Goal: Complete application form: Complete application form

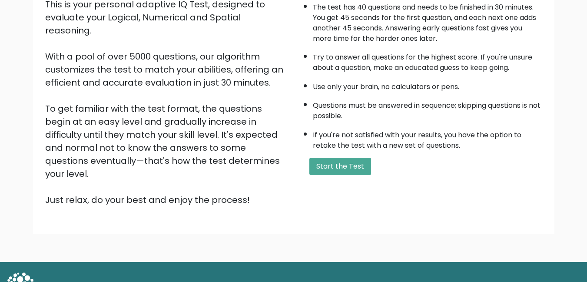
scroll to position [110, 0]
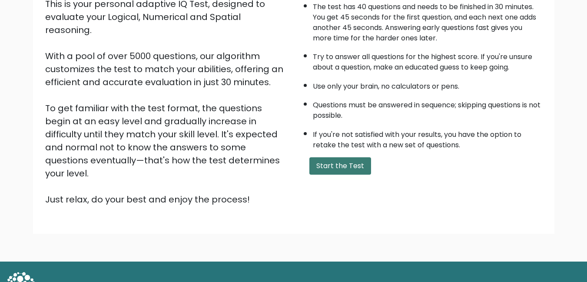
click at [356, 162] on button "Start the Test" at bounding box center [341, 165] width 62 height 17
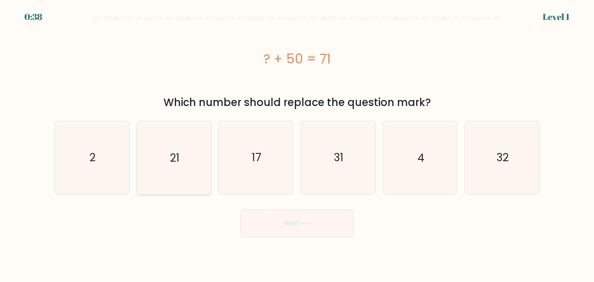
click at [183, 160] on icon "21" at bounding box center [173, 157] width 73 height 73
click at [297, 143] on input "b. 21" at bounding box center [297, 142] width 0 height 2
radio input "true"
click at [277, 225] on button "Next" at bounding box center [296, 224] width 113 height 28
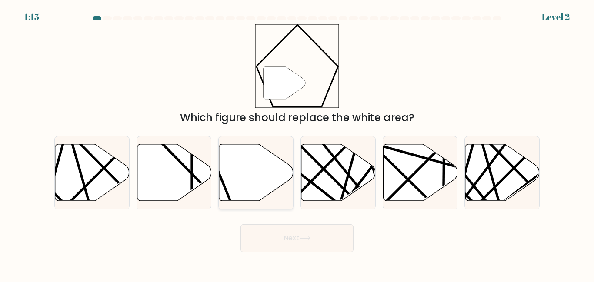
click at [260, 177] on icon at bounding box center [256, 172] width 74 height 57
click at [297, 143] on input "c." at bounding box center [297, 142] width 0 height 2
radio input "true"
click at [286, 231] on button "Next" at bounding box center [296, 238] width 113 height 28
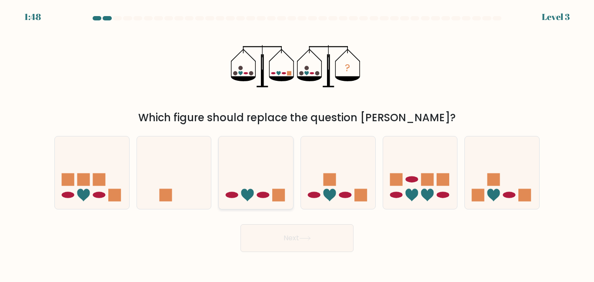
click at [275, 189] on icon at bounding box center [256, 172] width 74 height 61
click at [297, 143] on input "c." at bounding box center [297, 142] width 0 height 2
radio input "true"
click at [320, 238] on button "Next" at bounding box center [296, 238] width 113 height 28
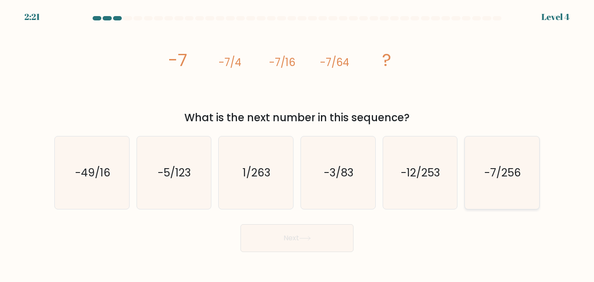
click at [480, 176] on icon "-7/256" at bounding box center [502, 173] width 73 height 73
click at [297, 143] on input "f. -7/256" at bounding box center [297, 142] width 0 height 2
radio input "true"
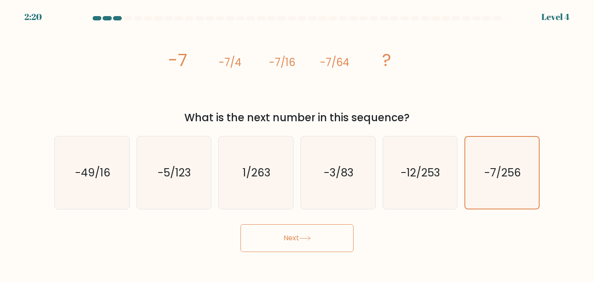
click at [323, 241] on button "Next" at bounding box center [296, 238] width 113 height 28
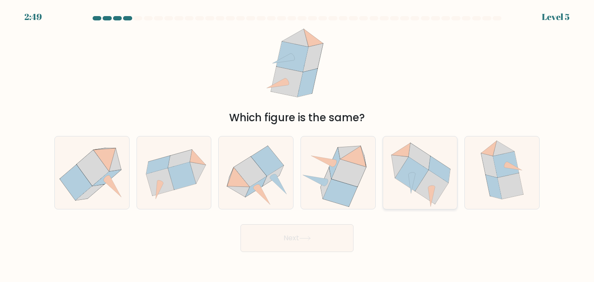
click at [414, 180] on icon at bounding box center [411, 174] width 33 height 34
click at [297, 143] on input "e." at bounding box center [297, 142] width 0 height 2
radio input "true"
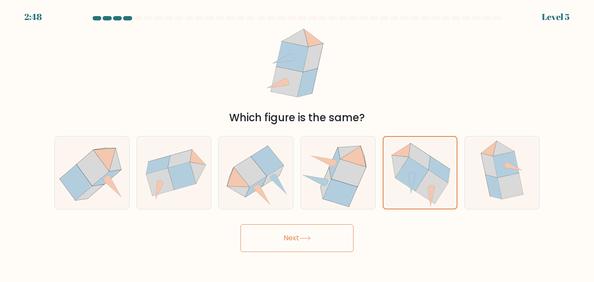
click at [328, 229] on button "Next" at bounding box center [296, 238] width 113 height 28
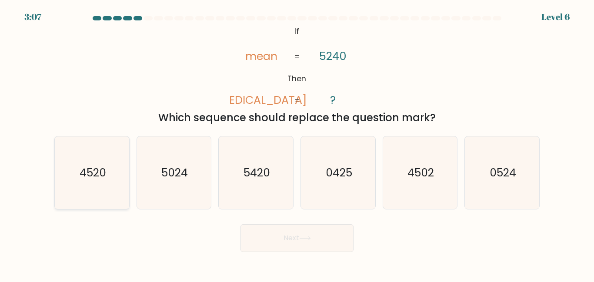
click at [104, 167] on text "4520" at bounding box center [92, 172] width 27 height 15
click at [297, 143] on input "a. 4520" at bounding box center [297, 142] width 0 height 2
radio input "true"
click at [303, 246] on button "Next" at bounding box center [296, 238] width 113 height 28
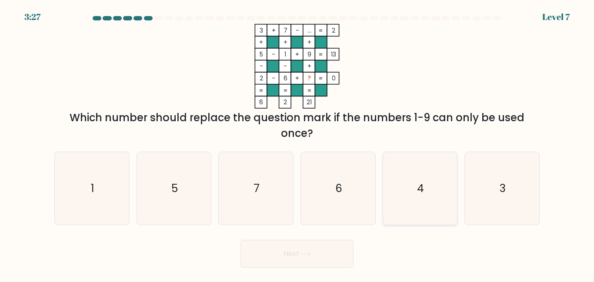
click at [394, 186] on icon "4" at bounding box center [419, 188] width 73 height 73
click at [297, 143] on input "e. 4" at bounding box center [297, 142] width 0 height 2
radio input "true"
click at [331, 249] on button "Next" at bounding box center [296, 254] width 113 height 28
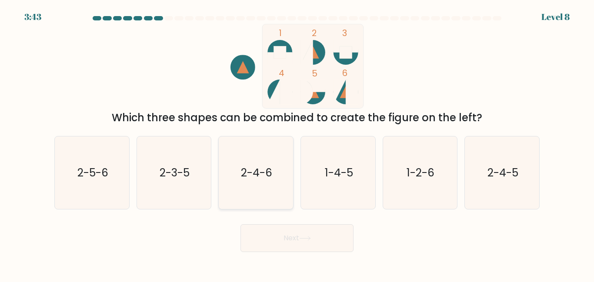
click at [274, 159] on icon "2-4-6" at bounding box center [256, 173] width 73 height 73
click at [297, 143] on input "c. 2-4-6" at bounding box center [297, 142] width 0 height 2
radio input "true"
click at [296, 246] on button "Next" at bounding box center [296, 238] width 113 height 28
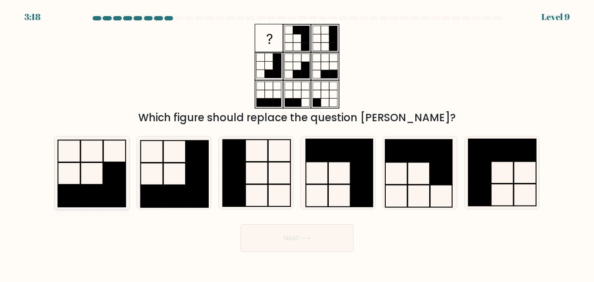
click at [111, 168] on rect at bounding box center [114, 174] width 22 height 22
click at [297, 143] on input "a." at bounding box center [297, 142] width 0 height 2
radio input "true"
click at [306, 232] on button "Next" at bounding box center [296, 238] width 113 height 28
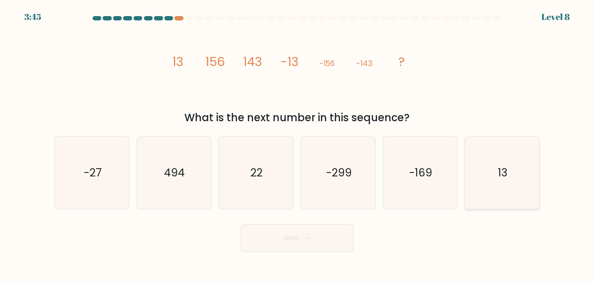
click at [495, 168] on icon "13" at bounding box center [502, 173] width 73 height 73
click at [297, 143] on input "f. 13" at bounding box center [297, 142] width 0 height 2
radio input "true"
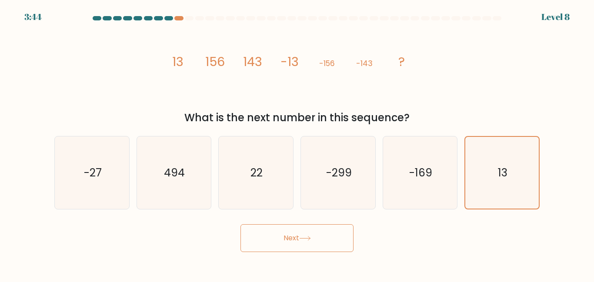
click at [336, 240] on button "Next" at bounding box center [296, 238] width 113 height 28
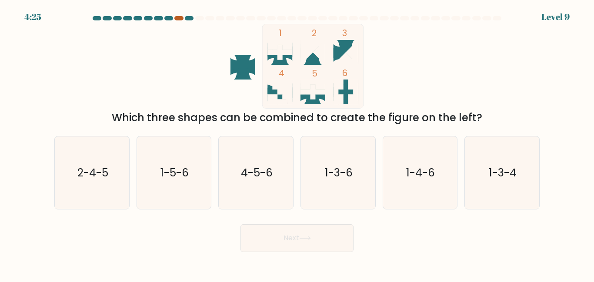
click at [182, 17] on div at bounding box center [178, 18] width 9 height 4
click at [180, 174] on text "1-5-6" at bounding box center [174, 172] width 28 height 15
click at [297, 143] on input "b. 1-5-6" at bounding box center [297, 142] width 0 height 2
radio input "true"
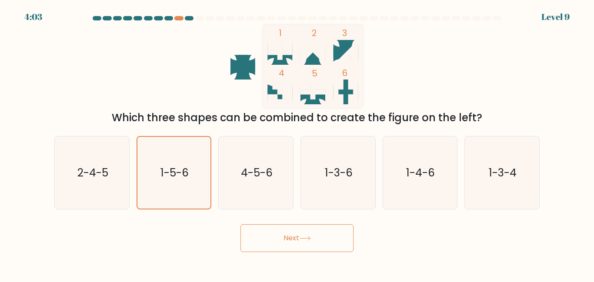
click at [280, 242] on button "Next" at bounding box center [296, 238] width 113 height 28
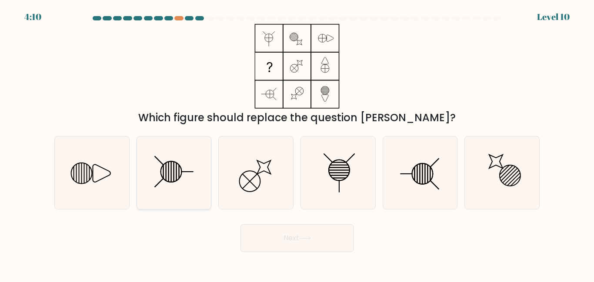
click at [178, 160] on icon at bounding box center [173, 173] width 73 height 73
click at [297, 143] on input "b." at bounding box center [297, 142] width 0 height 2
radio input "true"
click at [340, 188] on icon at bounding box center [338, 173] width 73 height 73
click at [297, 143] on input "d." at bounding box center [297, 142] width 0 height 2
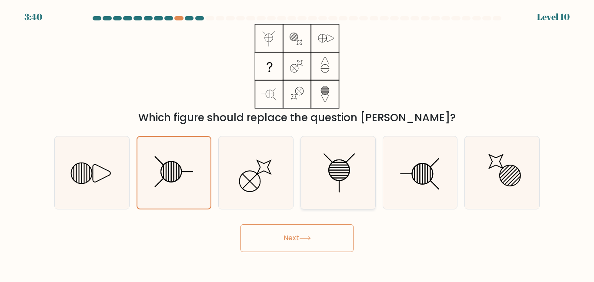
radio input "true"
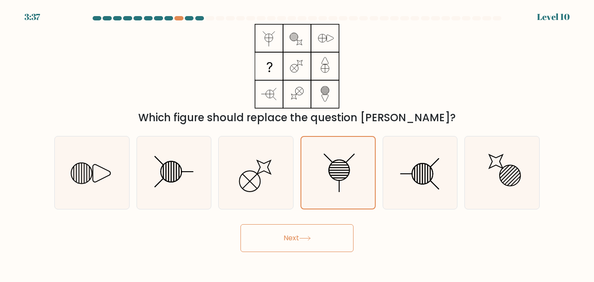
click at [317, 241] on button "Next" at bounding box center [296, 238] width 113 height 28
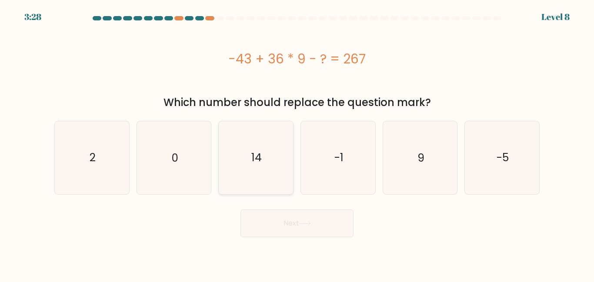
click at [256, 147] on icon "14" at bounding box center [256, 157] width 73 height 73
click at [297, 143] on input "c. 14" at bounding box center [297, 142] width 0 height 2
radio input "true"
click at [281, 232] on button "Next" at bounding box center [296, 224] width 113 height 28
click at [316, 230] on button "Next" at bounding box center [296, 224] width 113 height 28
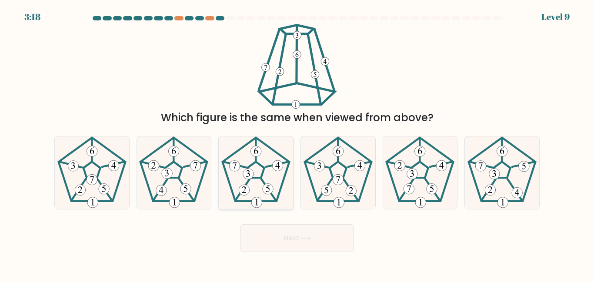
click at [250, 195] on icon at bounding box center [256, 173] width 73 height 73
click at [297, 143] on input "c." at bounding box center [297, 142] width 0 height 2
radio input "true"
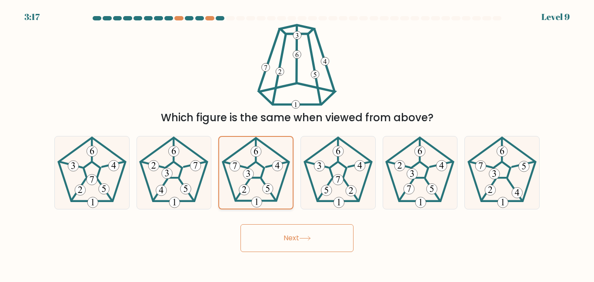
drag, startPoint x: 250, startPoint y: 195, endPoint x: 242, endPoint y: 195, distance: 7.4
click at [242, 195] on 295 at bounding box center [244, 190] width 10 height 10
click at [297, 143] on input "c." at bounding box center [297, 142] width 0 height 2
click at [276, 240] on button "Next" at bounding box center [296, 238] width 113 height 28
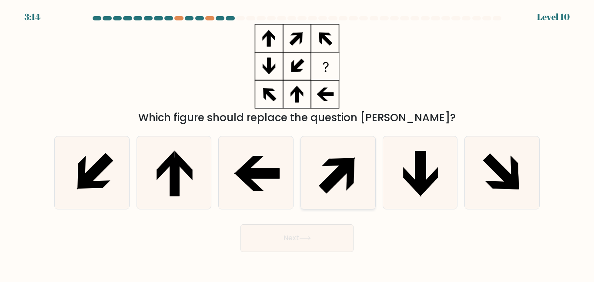
click at [333, 177] on icon at bounding box center [336, 176] width 34 height 34
click at [297, 143] on input "d." at bounding box center [297, 142] width 0 height 2
radio input "true"
click at [303, 232] on button "Next" at bounding box center [296, 238] width 113 height 28
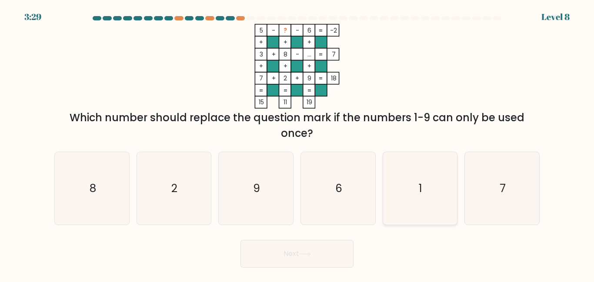
click at [422, 183] on text "1" at bounding box center [420, 188] width 3 height 15
click at [297, 143] on input "e. 1" at bounding box center [297, 142] width 0 height 2
radio input "true"
click at [314, 250] on button "Next" at bounding box center [296, 254] width 113 height 28
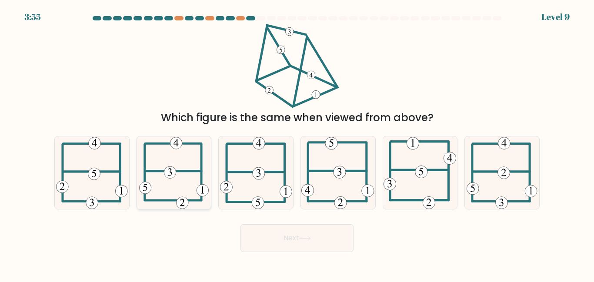
click at [177, 188] on icon at bounding box center [174, 173] width 70 height 73
click at [297, 143] on input "b." at bounding box center [297, 142] width 0 height 2
radio input "true"
click at [288, 247] on button "Next" at bounding box center [296, 238] width 113 height 28
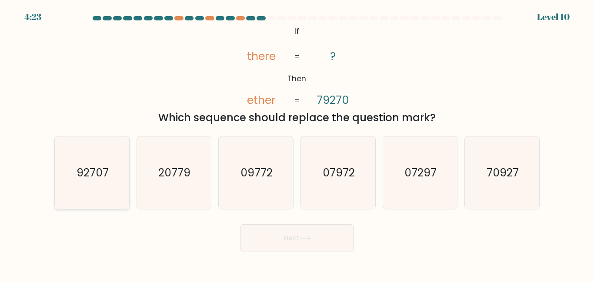
click at [103, 157] on icon "92707" at bounding box center [92, 173] width 73 height 73
click at [297, 143] on input "a. 92707" at bounding box center [297, 142] width 0 height 2
radio input "true"
click at [279, 245] on button "Next" at bounding box center [296, 238] width 113 height 28
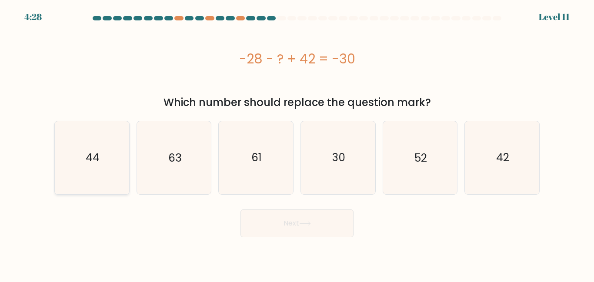
click at [121, 141] on icon "44" at bounding box center [92, 157] width 73 height 73
click at [297, 141] on input "a. 44" at bounding box center [297, 142] width 0 height 2
radio input "true"
click at [284, 223] on button "Next" at bounding box center [296, 224] width 113 height 28
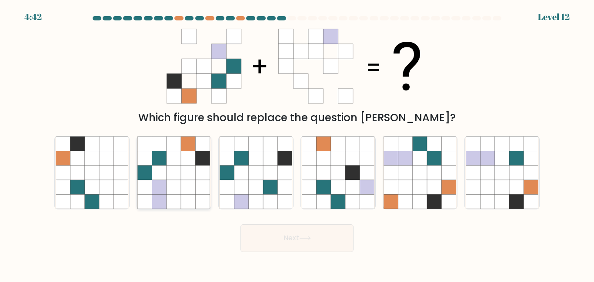
click at [159, 179] on icon at bounding box center [159, 173] width 14 height 14
click at [297, 143] on input "b." at bounding box center [297, 142] width 0 height 2
radio input "true"
click at [323, 244] on button "Next" at bounding box center [296, 238] width 113 height 28
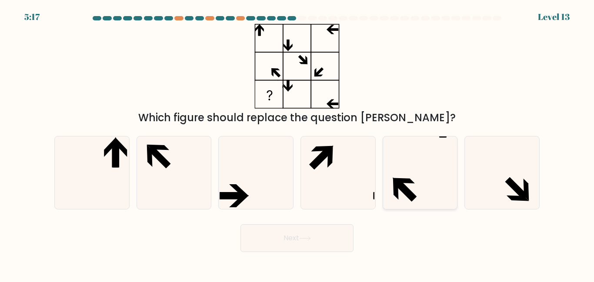
click at [405, 182] on icon at bounding box center [404, 181] width 22 height 6
click at [297, 143] on input "e." at bounding box center [297, 142] width 0 height 2
radio input "true"
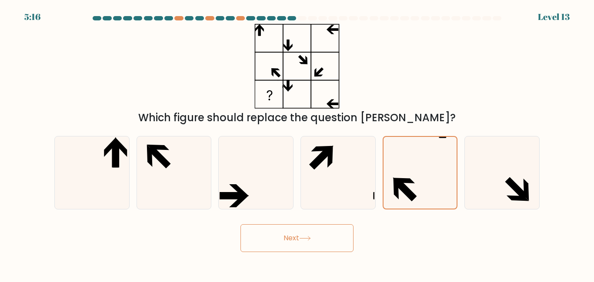
click at [316, 238] on button "Next" at bounding box center [296, 238] width 113 height 28
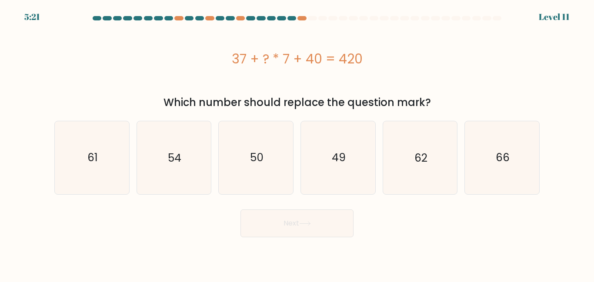
click at [297, 124] on div "d. 49" at bounding box center [338, 157] width 82 height 73
click at [323, 141] on icon "49" at bounding box center [338, 157] width 73 height 73
click at [297, 141] on input "d. 49" at bounding box center [297, 142] width 0 height 2
radio input "true"
click at [314, 226] on button "Next" at bounding box center [296, 224] width 113 height 28
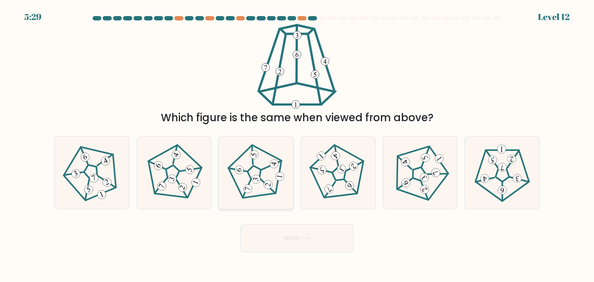
click at [270, 174] on icon at bounding box center [256, 173] width 58 height 58
click at [297, 143] on input "c." at bounding box center [297, 142] width 0 height 2
radio input "true"
click at [299, 233] on button "Next" at bounding box center [296, 238] width 113 height 28
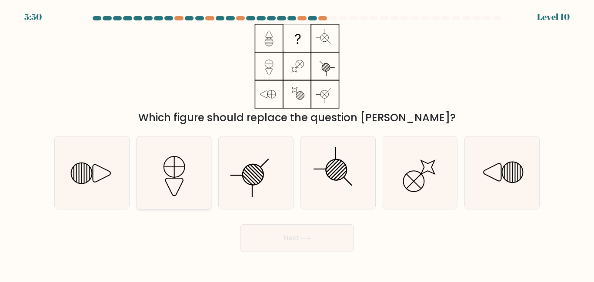
click at [182, 174] on icon at bounding box center [174, 167] width 21 height 21
click at [297, 143] on input "b." at bounding box center [297, 142] width 0 height 2
radio input "true"
click at [280, 247] on button "Next" at bounding box center [296, 238] width 113 height 28
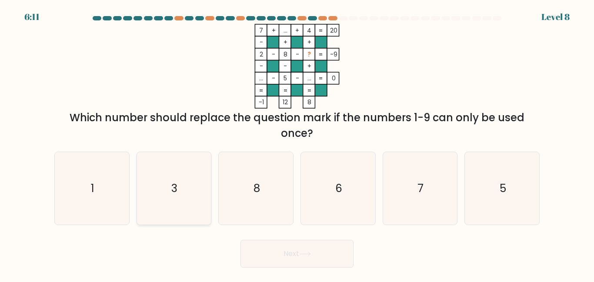
click at [185, 186] on icon "3" at bounding box center [173, 188] width 73 height 73
click at [297, 143] on input "b. 3" at bounding box center [297, 142] width 0 height 2
radio input "true"
click at [288, 246] on button "Next" at bounding box center [296, 254] width 113 height 28
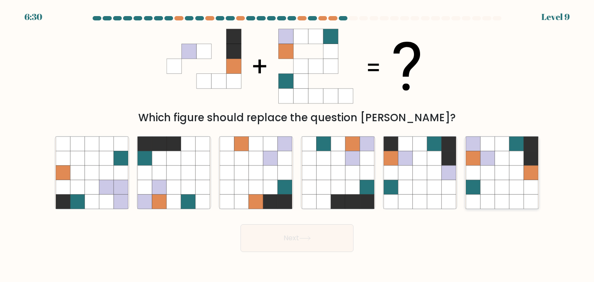
click at [500, 153] on icon at bounding box center [502, 158] width 14 height 14
click at [297, 143] on input "f." at bounding box center [297, 142] width 0 height 2
radio input "true"
click at [310, 227] on button "Next" at bounding box center [296, 238] width 113 height 28
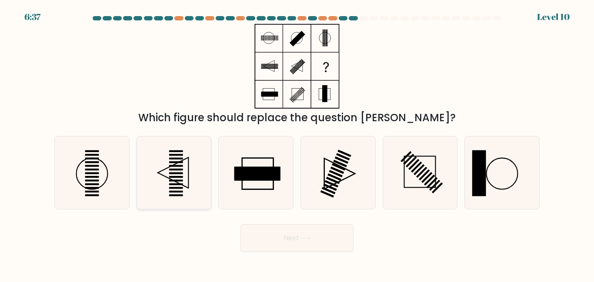
click at [192, 181] on icon at bounding box center [173, 173] width 73 height 73
click at [297, 143] on input "b." at bounding box center [297, 142] width 0 height 2
radio input "true"
click at [295, 242] on button "Next" at bounding box center [296, 238] width 113 height 28
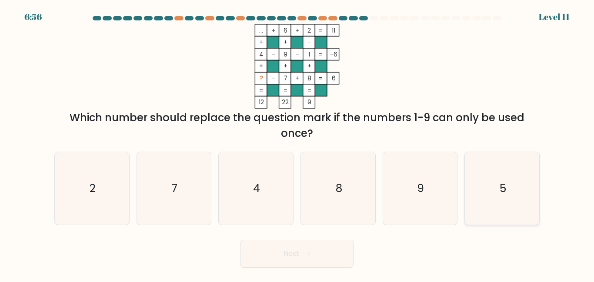
click at [478, 183] on icon "5" at bounding box center [502, 188] width 73 height 73
click at [297, 143] on input "f. 5" at bounding box center [297, 142] width 0 height 2
radio input "true"
click at [311, 252] on icon at bounding box center [305, 254] width 12 height 5
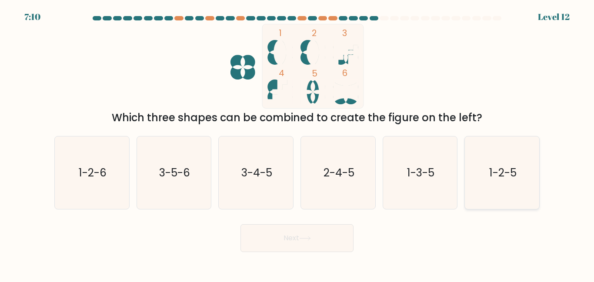
click at [494, 165] on text "1-2-5" at bounding box center [502, 172] width 27 height 15
click at [297, 143] on input "f. 1-2-5" at bounding box center [297, 142] width 0 height 2
radio input "true"
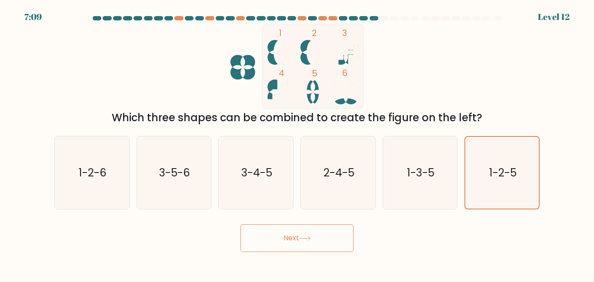
click at [327, 240] on button "Next" at bounding box center [296, 238] width 113 height 28
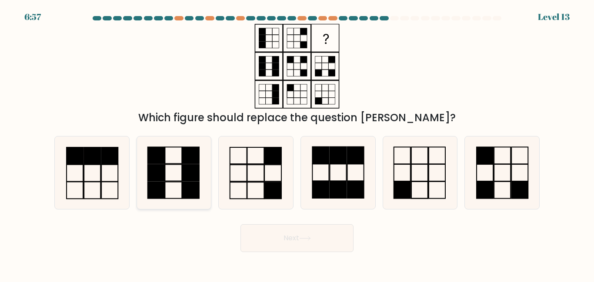
click at [184, 171] on rect at bounding box center [191, 172] width 17 height 17
click at [297, 143] on input "b." at bounding box center [297, 142] width 0 height 2
radio input "true"
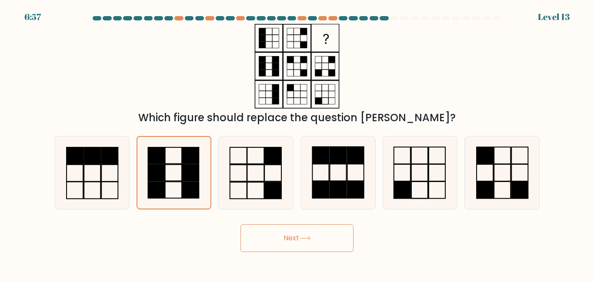
click at [280, 241] on button "Next" at bounding box center [296, 238] width 113 height 28
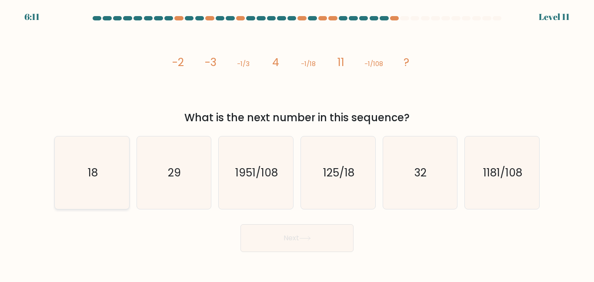
click at [85, 188] on icon "18" at bounding box center [92, 173] width 73 height 73
click at [297, 143] on input "a. 18" at bounding box center [297, 142] width 0 height 2
radio input "true"
click at [330, 240] on button "Next" at bounding box center [296, 238] width 113 height 28
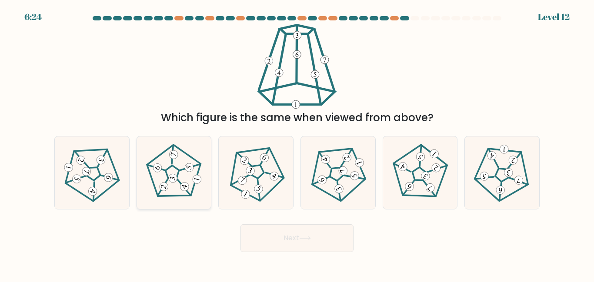
click at [190, 174] on icon at bounding box center [174, 173] width 58 height 58
click at [297, 143] on input "b." at bounding box center [297, 142] width 0 height 2
radio input "true"
click at [289, 232] on button "Next" at bounding box center [296, 238] width 113 height 28
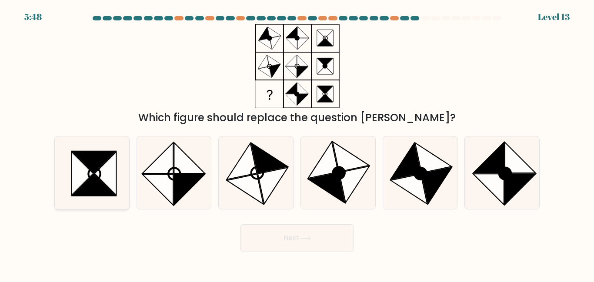
click at [70, 189] on icon at bounding box center [92, 173] width 73 height 73
click at [297, 143] on input "a." at bounding box center [297, 142] width 0 height 2
radio input "true"
click at [283, 242] on button "Next" at bounding box center [296, 238] width 113 height 28
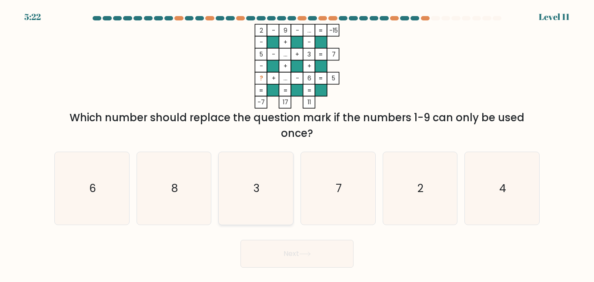
click at [258, 202] on icon "3" at bounding box center [256, 188] width 73 height 73
click at [297, 143] on input "c. 3" at bounding box center [297, 142] width 0 height 2
radio input "true"
click at [288, 255] on button "Next" at bounding box center [296, 254] width 113 height 28
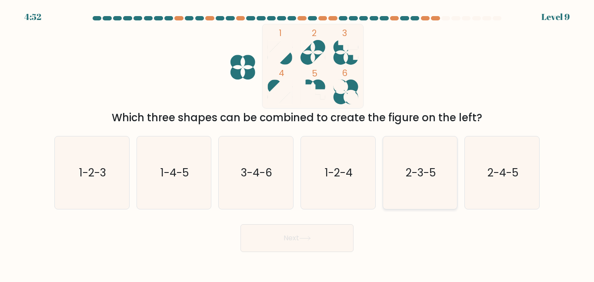
click at [417, 163] on icon "2-3-5" at bounding box center [419, 173] width 73 height 73
click at [297, 143] on input "e. 2-3-5" at bounding box center [297, 142] width 0 height 2
radio input "true"
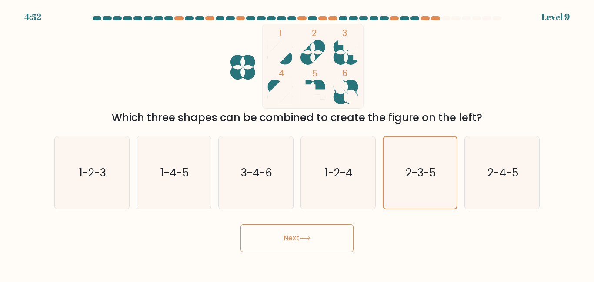
click at [321, 242] on button "Next" at bounding box center [296, 238] width 113 height 28
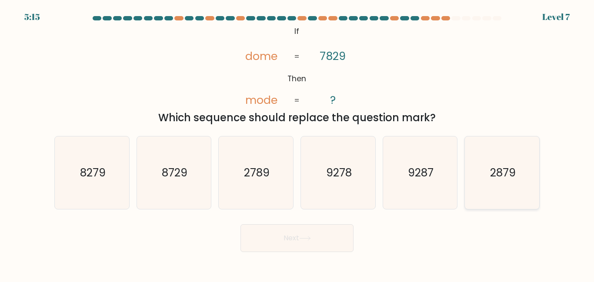
click at [494, 164] on icon "2879" at bounding box center [502, 173] width 73 height 73
click at [297, 143] on input "f. 2879" at bounding box center [297, 142] width 0 height 2
radio input "true"
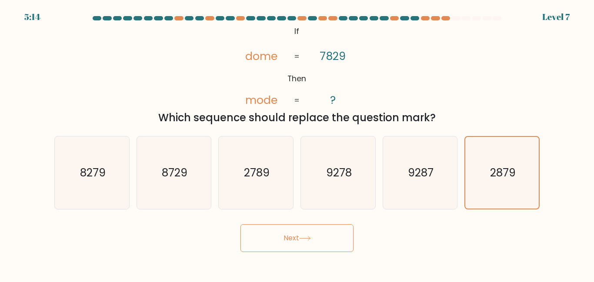
click at [326, 228] on button "Next" at bounding box center [296, 238] width 113 height 28
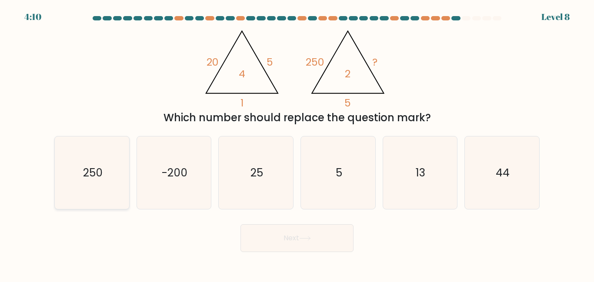
click at [87, 175] on text "250" at bounding box center [93, 172] width 20 height 15
click at [297, 143] on input "a. 250" at bounding box center [297, 142] width 0 height 2
radio input "true"
click at [258, 173] on text "25" at bounding box center [256, 172] width 13 height 15
click at [297, 143] on input "c. 25" at bounding box center [297, 142] width 0 height 2
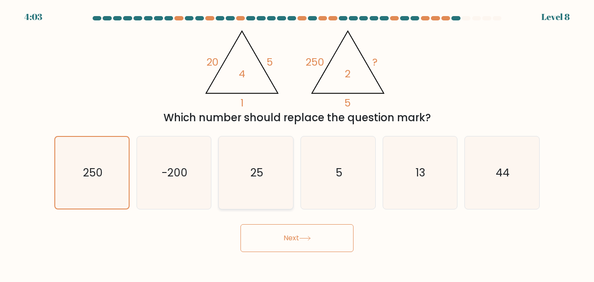
radio input "true"
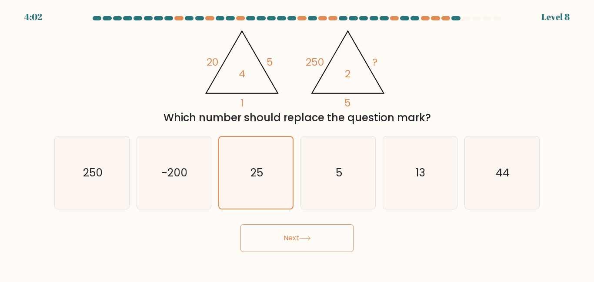
click at [310, 237] on icon at bounding box center [305, 238] width 10 height 4
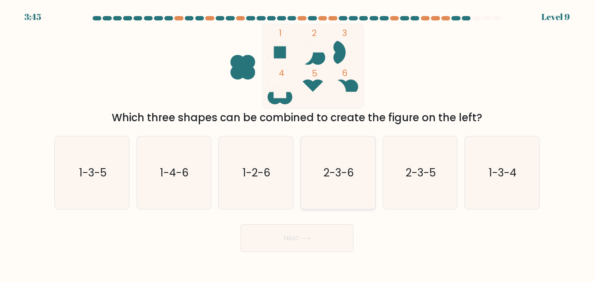
drag, startPoint x: 336, startPoint y: 162, endPoint x: 308, endPoint y: 189, distance: 38.4
click at [308, 189] on icon "2-3-6" at bounding box center [338, 173] width 73 height 73
click at [297, 143] on input "d. 2-3-6" at bounding box center [297, 142] width 0 height 2
radio input "true"
click at [292, 233] on button "Next" at bounding box center [296, 238] width 113 height 28
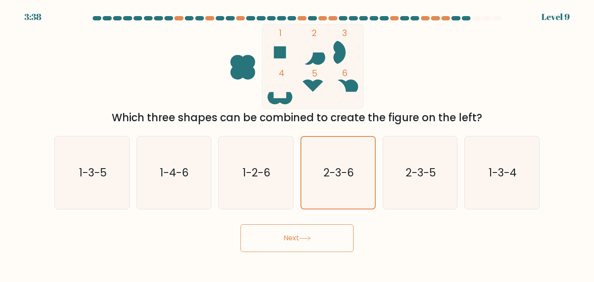
click at [320, 236] on button "Next" at bounding box center [296, 238] width 113 height 28
click at [258, 183] on icon "1-2-6" at bounding box center [256, 173] width 73 height 73
click at [297, 143] on input "c. 1-2-6" at bounding box center [297, 142] width 0 height 2
radio input "true"
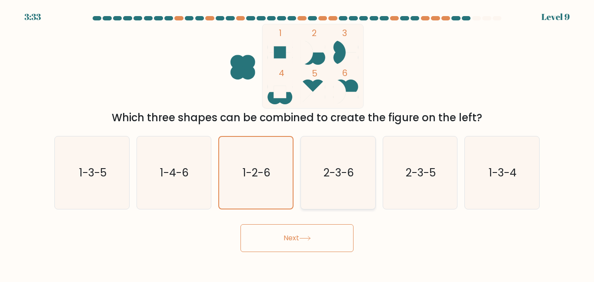
click at [320, 173] on icon "2-3-6" at bounding box center [338, 173] width 73 height 73
click at [297, 143] on input "d. 2-3-6" at bounding box center [297, 142] width 0 height 2
radio input "true"
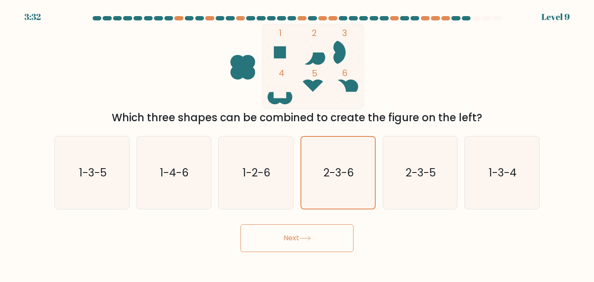
click at [311, 236] on icon at bounding box center [305, 238] width 12 height 5
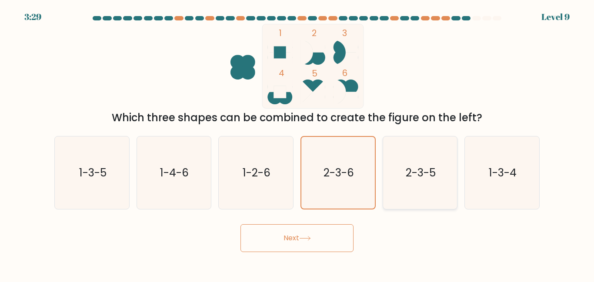
click at [413, 181] on icon "2-3-5" at bounding box center [419, 173] width 73 height 73
click at [297, 143] on input "e. 2-3-5" at bounding box center [297, 142] width 0 height 2
radio input "true"
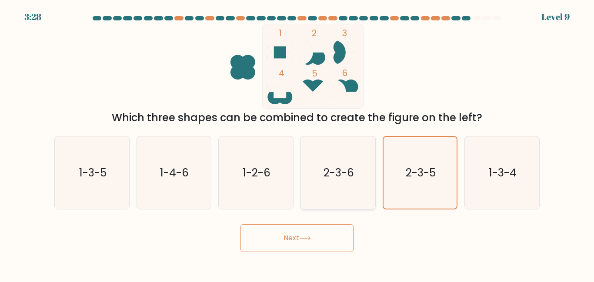
click at [346, 181] on icon "2-3-6" at bounding box center [338, 173] width 73 height 73
click at [297, 143] on input "d. 2-3-6" at bounding box center [297, 142] width 0 height 2
radio input "true"
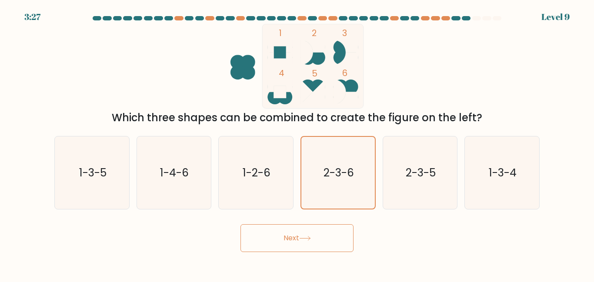
click at [321, 229] on button "Next" at bounding box center [296, 238] width 113 height 28
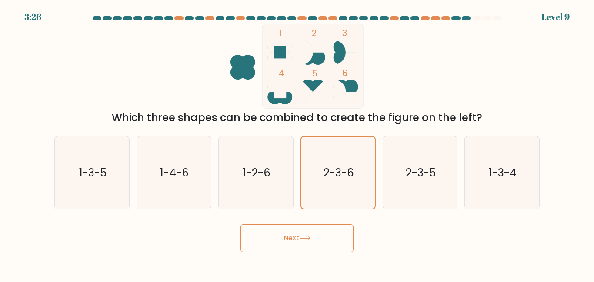
click at [321, 229] on button "Next" at bounding box center [296, 238] width 113 height 28
click at [272, 178] on icon "1-2-6" at bounding box center [256, 173] width 73 height 73
click at [297, 143] on input "c. 1-2-6" at bounding box center [297, 142] width 0 height 2
radio input "true"
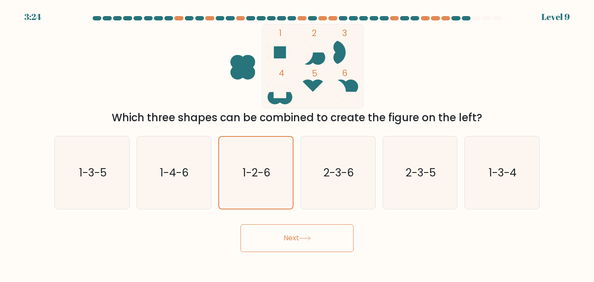
click at [283, 241] on button "Next" at bounding box center [296, 238] width 113 height 28
click at [351, 168] on text "2-3-6" at bounding box center [338, 172] width 30 height 15
click at [297, 143] on input "d. 2-3-6" at bounding box center [297, 142] width 0 height 2
radio input "true"
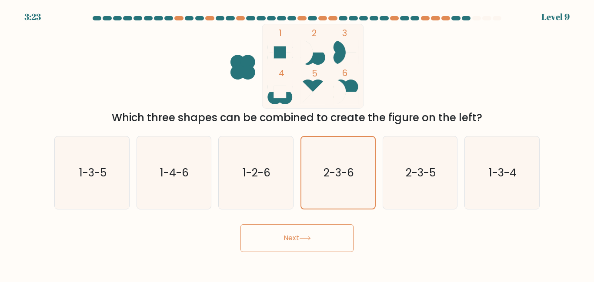
click at [315, 247] on button "Next" at bounding box center [296, 238] width 113 height 28
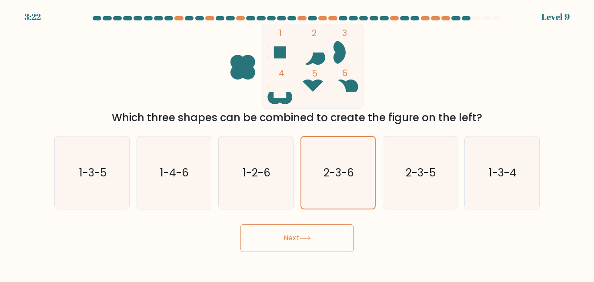
click at [315, 247] on button "Next" at bounding box center [296, 238] width 113 height 28
click at [179, 163] on icon "1-4-6" at bounding box center [173, 173] width 73 height 73
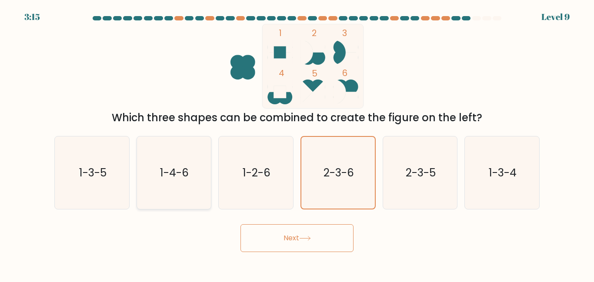
click at [297, 143] on input "b. 1-4-6" at bounding box center [297, 142] width 0 height 2
radio input "true"
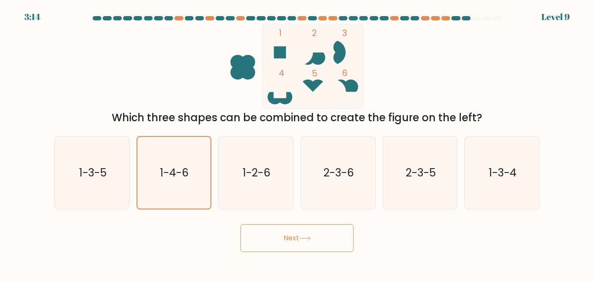
click at [275, 237] on button "Next" at bounding box center [296, 238] width 113 height 28
click at [271, 210] on form at bounding box center [297, 134] width 594 height 236
click at [266, 199] on icon "1-2-6" at bounding box center [256, 173] width 73 height 73
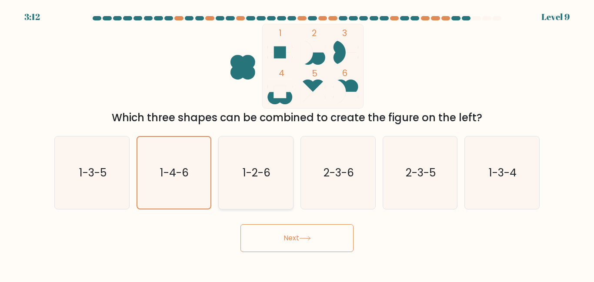
click at [297, 143] on input "c. 1-2-6" at bounding box center [297, 142] width 0 height 2
radio input "true"
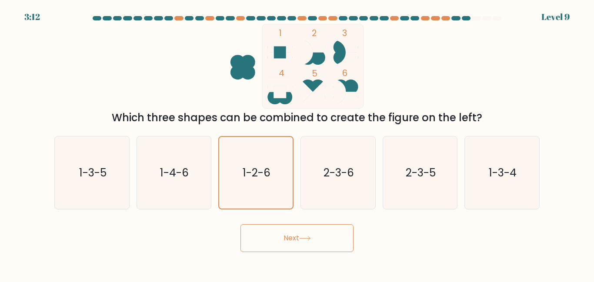
click at [290, 240] on button "Next" at bounding box center [296, 238] width 113 height 28
click at [332, 183] on icon "2-3-6" at bounding box center [338, 173] width 73 height 73
click at [297, 143] on input "d. 2-3-6" at bounding box center [297, 142] width 0 height 2
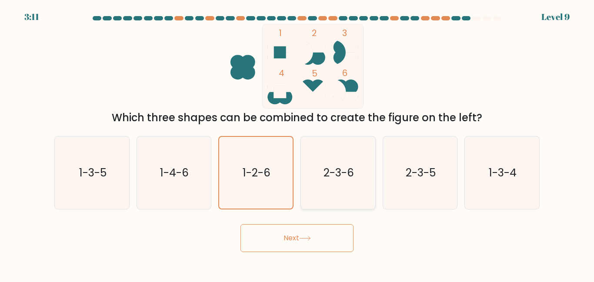
radio input "true"
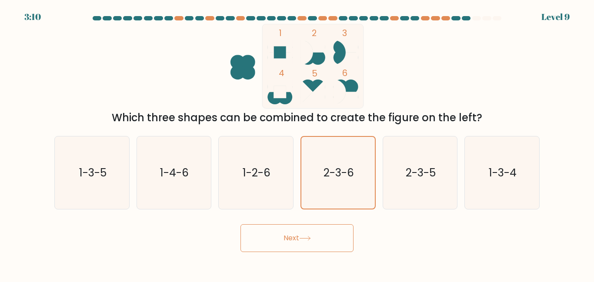
click at [328, 232] on button "Next" at bounding box center [296, 238] width 113 height 28
click at [416, 167] on text "2-3-5" at bounding box center [421, 172] width 30 height 15
click at [297, 143] on input "e. 2-3-5" at bounding box center [297, 142] width 0 height 2
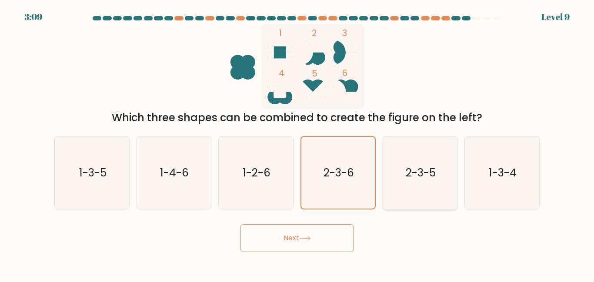
radio input "true"
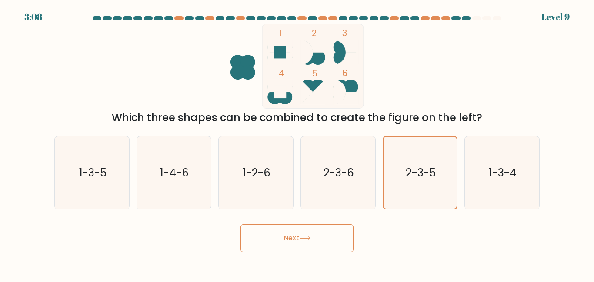
click at [340, 238] on button "Next" at bounding box center [296, 238] width 113 height 28
click at [336, 164] on icon "2-3-6" at bounding box center [338, 173] width 73 height 73
click at [297, 143] on input "d. 2-3-6" at bounding box center [297, 142] width 0 height 2
radio input "true"
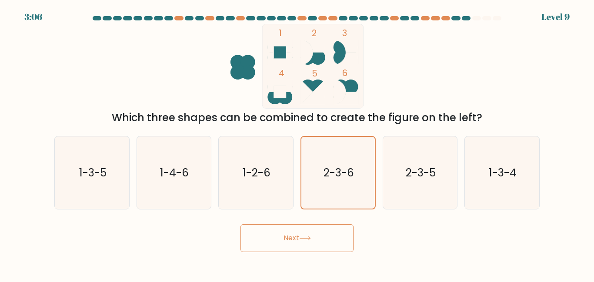
click at [320, 237] on button "Next" at bounding box center [296, 238] width 113 height 28
click at [310, 238] on icon at bounding box center [305, 238] width 12 height 5
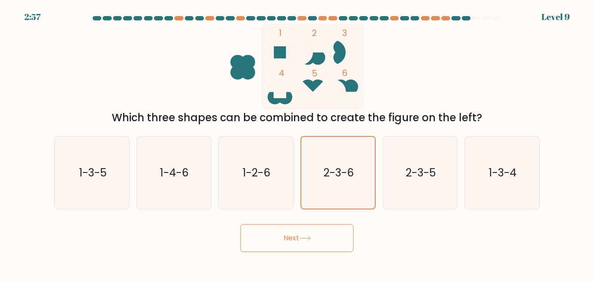
click at [310, 238] on icon at bounding box center [305, 238] width 12 height 5
click at [411, 53] on icon "1 2 3 4 5 6" at bounding box center [297, 66] width 234 height 85
click at [326, 238] on button "Next" at bounding box center [296, 238] width 113 height 28
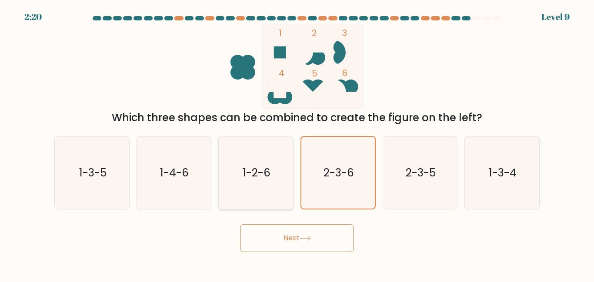
click at [268, 177] on text "1-2-6" at bounding box center [257, 172] width 28 height 15
click at [297, 143] on input "c. 1-2-6" at bounding box center [297, 142] width 0 height 2
radio input "true"
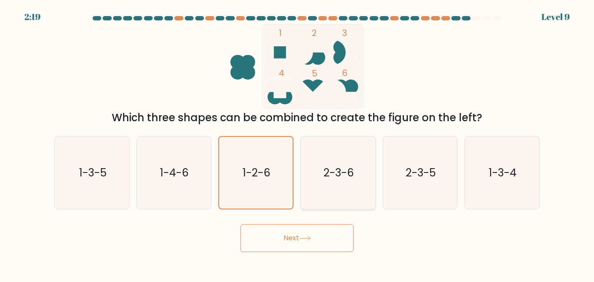
click at [345, 165] on icon "2-3-6" at bounding box center [338, 173] width 73 height 73
click at [297, 143] on input "d. 2-3-6" at bounding box center [297, 142] width 0 height 2
radio input "true"
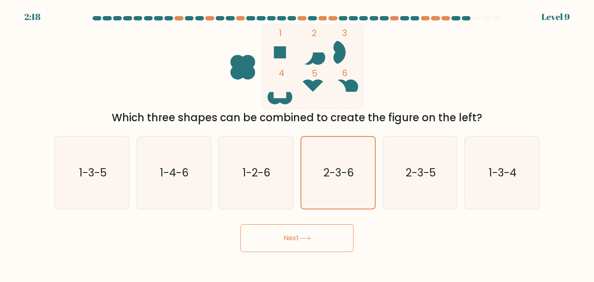
click at [319, 227] on button "Next" at bounding box center [296, 238] width 113 height 28
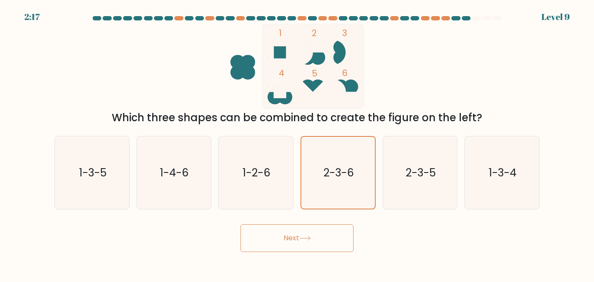
click at [319, 227] on button "Next" at bounding box center [296, 238] width 113 height 28
click at [420, 199] on icon "2-3-5" at bounding box center [419, 173] width 73 height 73
click at [297, 143] on input "e. 2-3-5" at bounding box center [297, 142] width 0 height 2
radio input "true"
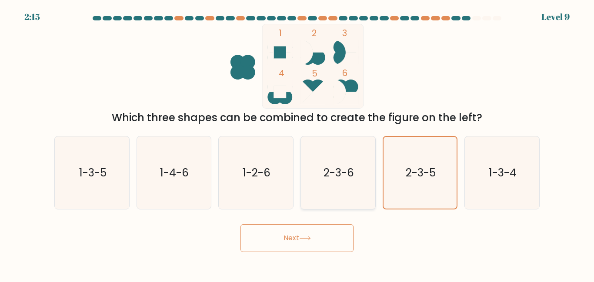
click at [359, 175] on icon "2-3-6" at bounding box center [338, 173] width 73 height 73
click at [297, 143] on input "d. 2-3-6" at bounding box center [297, 142] width 0 height 2
radio input "true"
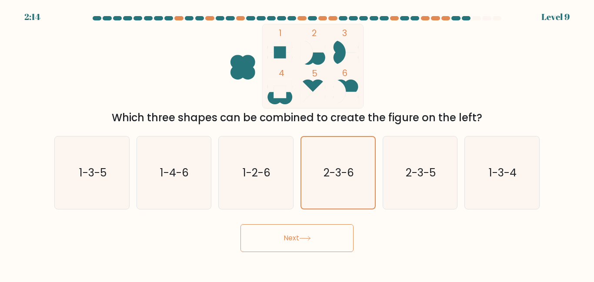
click at [316, 228] on button "Next" at bounding box center [296, 238] width 113 height 28
click at [333, 230] on button "Next" at bounding box center [296, 238] width 113 height 28
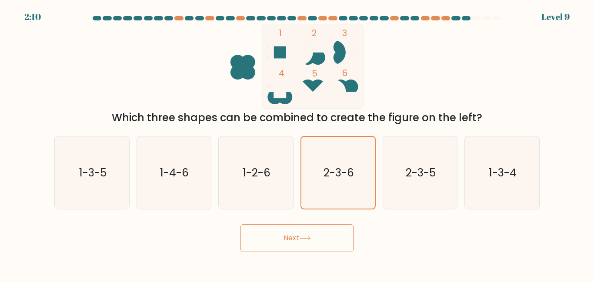
click at [333, 230] on button "Next" at bounding box center [296, 238] width 113 height 28
click at [268, 176] on text "1-2-6" at bounding box center [257, 172] width 28 height 15
click at [297, 143] on input "c. 1-2-6" at bounding box center [297, 142] width 0 height 2
radio input "true"
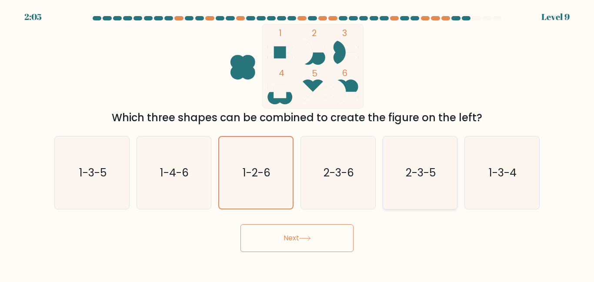
click at [389, 190] on icon "2-3-5" at bounding box center [419, 173] width 73 height 73
click at [297, 143] on input "e. 2-3-5" at bounding box center [297, 142] width 0 height 2
radio input "true"
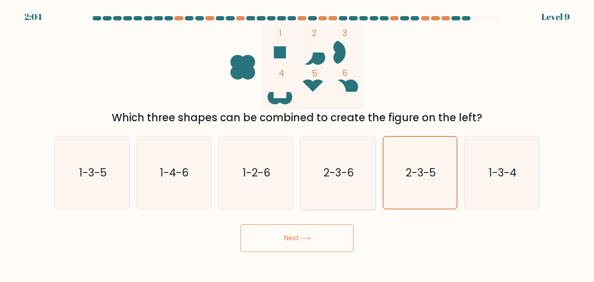
click at [330, 183] on icon "2-3-6" at bounding box center [338, 173] width 73 height 73
click at [297, 143] on input "d. 2-3-6" at bounding box center [297, 142] width 0 height 2
radio input "true"
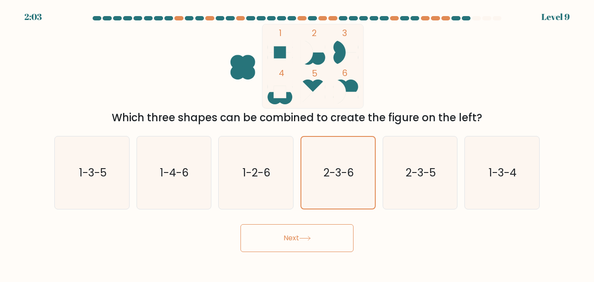
click at [316, 235] on button "Next" at bounding box center [296, 238] width 113 height 28
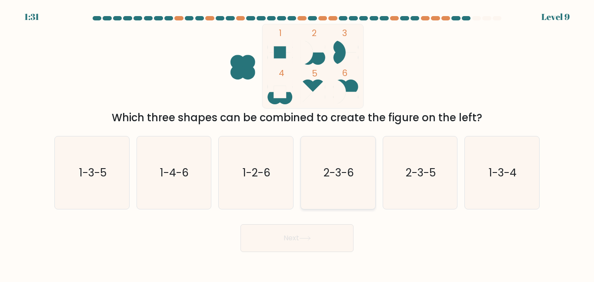
click at [341, 165] on text "2-3-6" at bounding box center [338, 172] width 30 height 15
click at [297, 143] on input "d. 2-3-6" at bounding box center [297, 142] width 0 height 2
radio input "true"
click at [316, 246] on button "Next" at bounding box center [296, 238] width 113 height 28
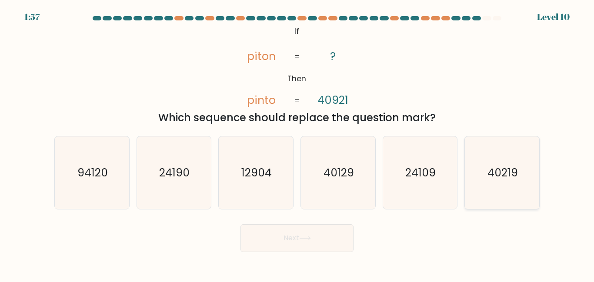
click at [505, 179] on text "40219" at bounding box center [502, 172] width 30 height 15
click at [297, 143] on input "f. 40219" at bounding box center [297, 142] width 0 height 2
radio input "true"
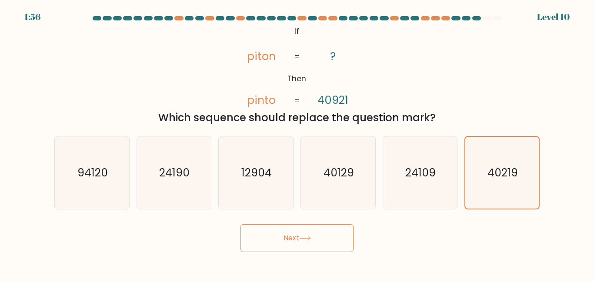
click at [332, 237] on button "Next" at bounding box center [296, 238] width 113 height 28
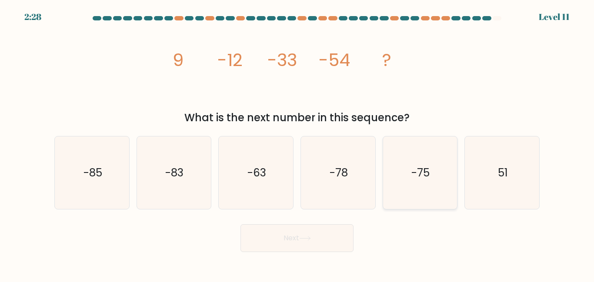
click at [400, 172] on icon "-75" at bounding box center [419, 173] width 73 height 73
click at [297, 143] on input "e. -75" at bounding box center [297, 142] width 0 height 2
radio input "true"
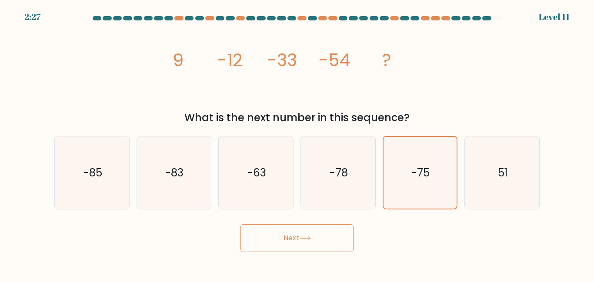
click at [323, 252] on button "Next" at bounding box center [296, 238] width 113 height 28
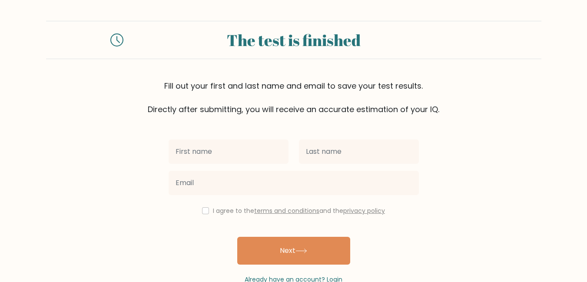
click at [265, 156] on input "text" at bounding box center [229, 152] width 120 height 24
type input "Michael"
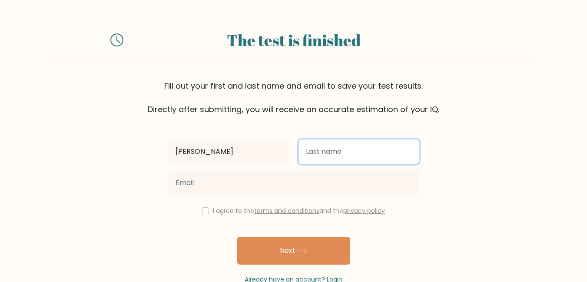
click at [329, 148] on input "text" at bounding box center [359, 152] width 120 height 24
type input "b"
type input "Bamidele"
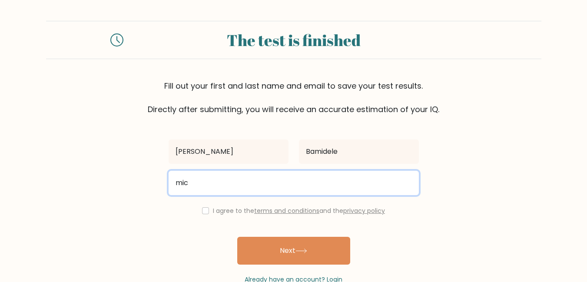
type input "michaelbamidele26@gmail.com"
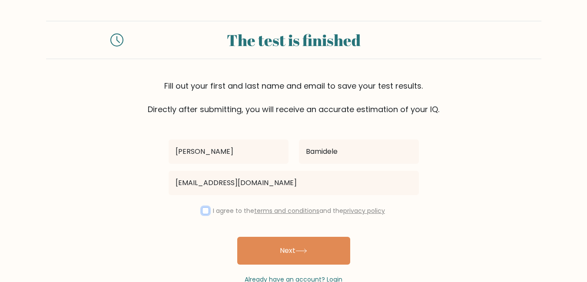
click at [205, 212] on input "checkbox" at bounding box center [205, 210] width 7 height 7
checkbox input "true"
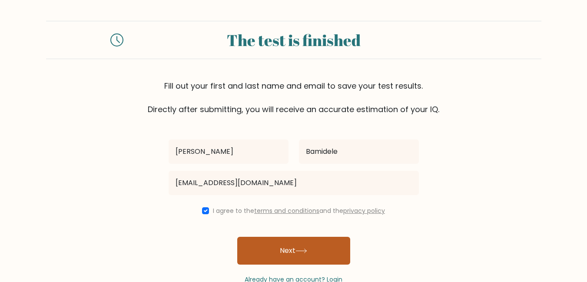
click at [270, 247] on button "Next" at bounding box center [293, 251] width 113 height 28
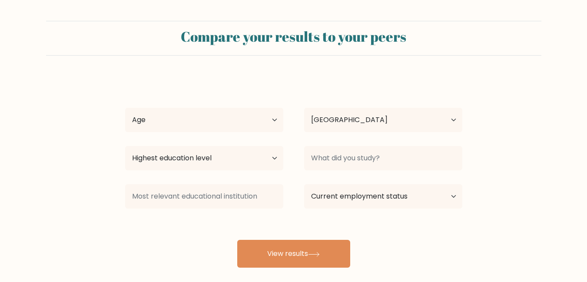
select select "NG"
click at [201, 120] on select "Age Under 18 years old 18-24 years old 25-34 years old 35-44 years old 45-54 ye…" at bounding box center [204, 120] width 158 height 24
select select "18_24"
click at [125, 108] on select "Age Under 18 years old 18-24 years old 25-34 years old 35-44 years old 45-54 ye…" at bounding box center [204, 120] width 158 height 24
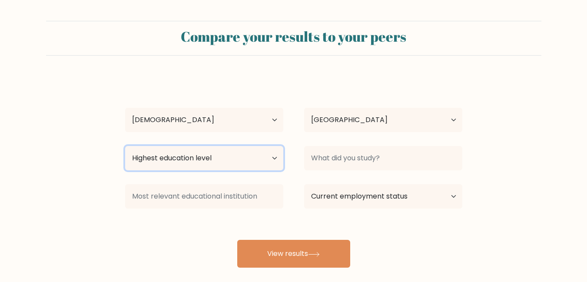
click at [237, 161] on select "Highest education level No schooling Primary Lower Secondary Upper Secondary Oc…" at bounding box center [204, 158] width 158 height 24
select select "bachelors_degree"
click at [125, 146] on select "Highest education level No schooling Primary Lower Secondary Upper Secondary Oc…" at bounding box center [204, 158] width 158 height 24
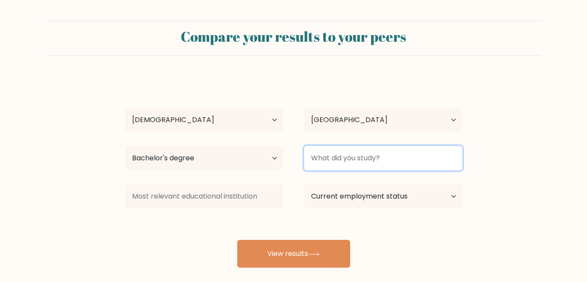
click at [327, 155] on input at bounding box center [383, 158] width 158 height 24
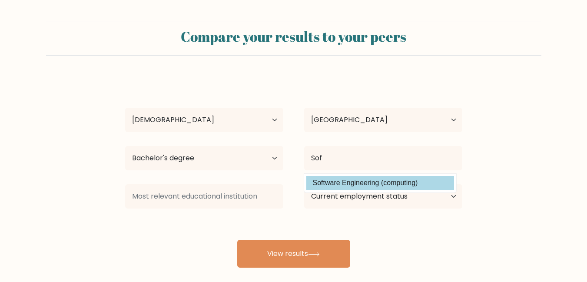
click at [372, 181] on option "Software Engineering (computing)" at bounding box center [380, 183] width 148 height 14
type input "Software Engineering"
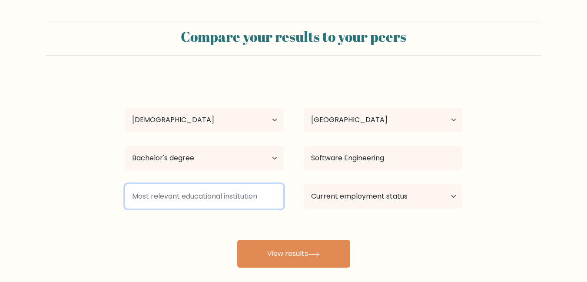
click at [263, 198] on input at bounding box center [204, 196] width 158 height 24
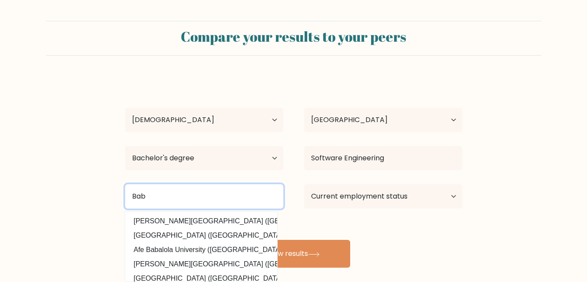
type input "Bab"
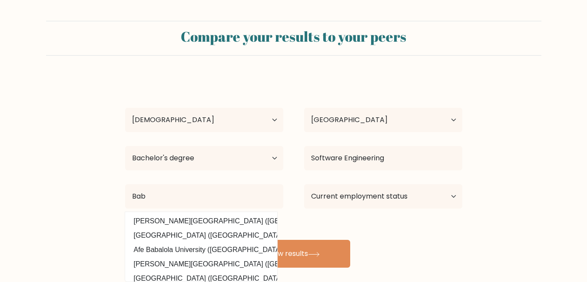
click at [394, 233] on div "Michael Bamidele Age Under 18 years old 18-24 years old 25-34 years old 35-44 y…" at bounding box center [294, 172] width 348 height 191
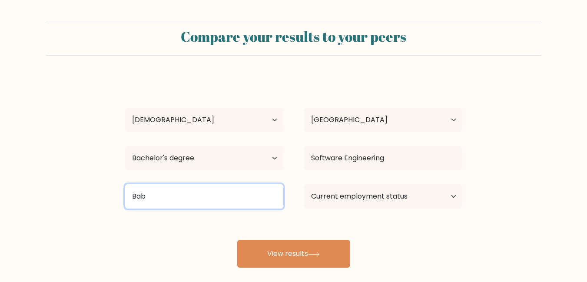
click at [198, 196] on input "Bab" at bounding box center [204, 196] width 158 height 24
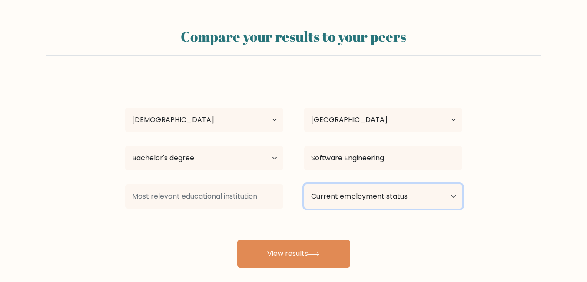
click at [333, 198] on select "Current employment status Employed Student Retired Other / prefer not to answer" at bounding box center [383, 196] width 158 height 24
click at [304, 184] on select "Current employment status Employed Student Retired Other / prefer not to answer" at bounding box center [383, 196] width 158 height 24
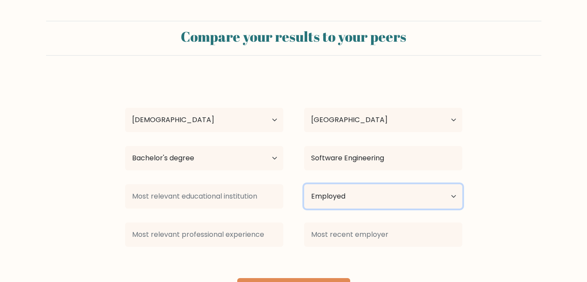
scroll to position [47, 0]
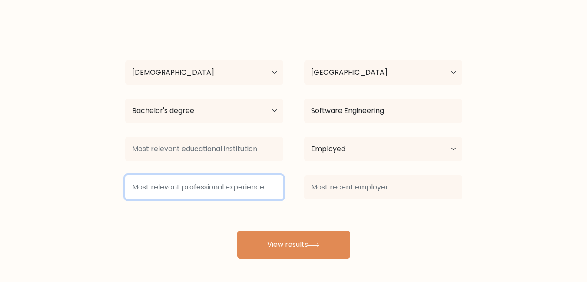
click at [239, 191] on input at bounding box center [204, 187] width 158 height 24
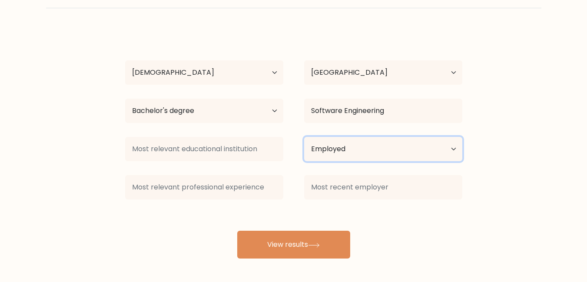
click at [346, 153] on select "Current employment status Employed Student Retired Other / prefer not to answer" at bounding box center [383, 149] width 158 height 24
select select "student"
click at [304, 137] on select "Current employment status Employed Student Retired Other / prefer not to answer" at bounding box center [383, 149] width 158 height 24
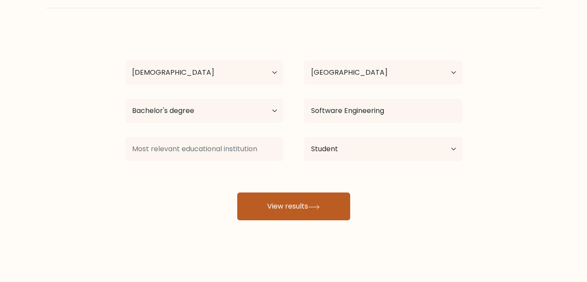
click at [319, 210] on button "View results" at bounding box center [293, 207] width 113 height 28
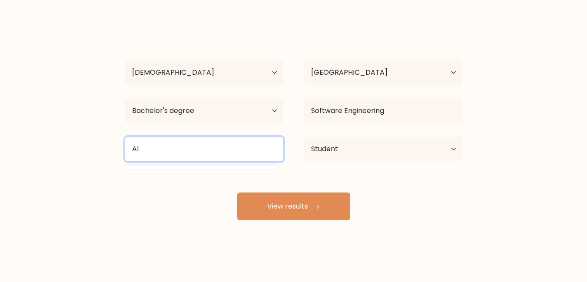
type input "A"
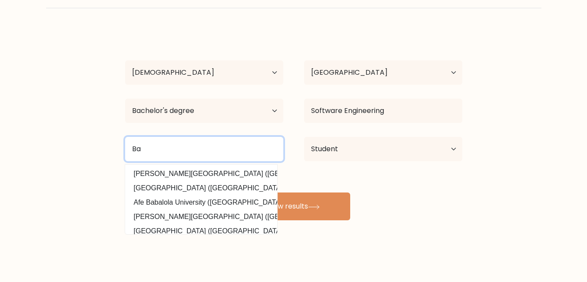
type input "B"
type input "La pierre angulaire"
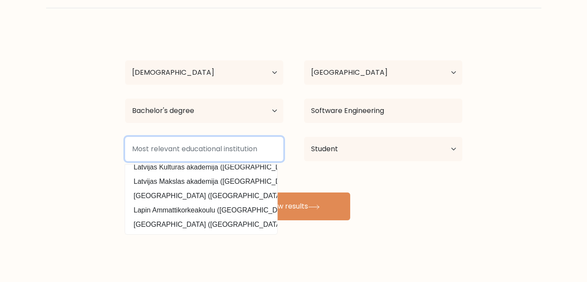
scroll to position [0, 0]
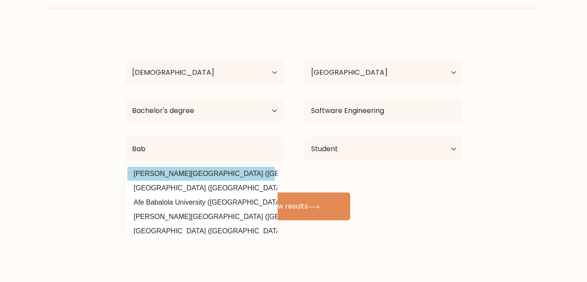
click at [196, 172] on option "Babcock University (Nigeria)" at bounding box center [201, 174] width 148 height 14
type input "[PERSON_NAME][GEOGRAPHIC_DATA]"
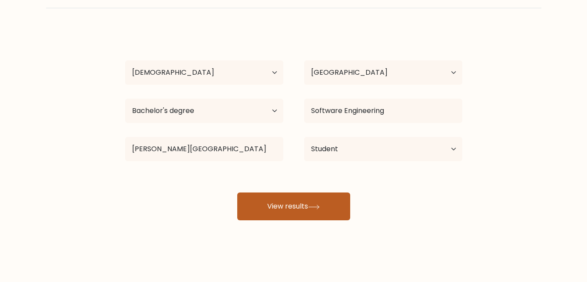
click at [268, 208] on button "View results" at bounding box center [293, 207] width 113 height 28
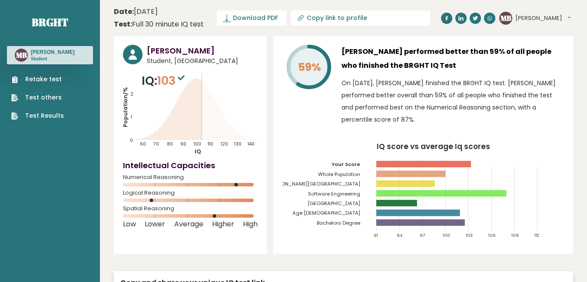
click at [37, 83] on link "Retake test" at bounding box center [37, 79] width 53 height 9
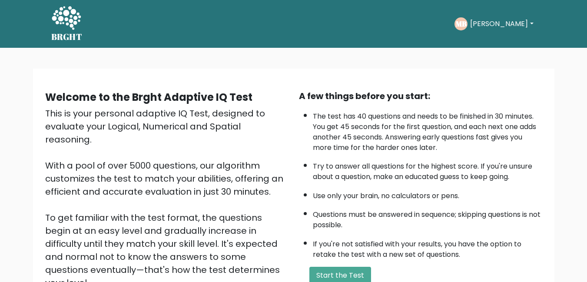
scroll to position [116, 0]
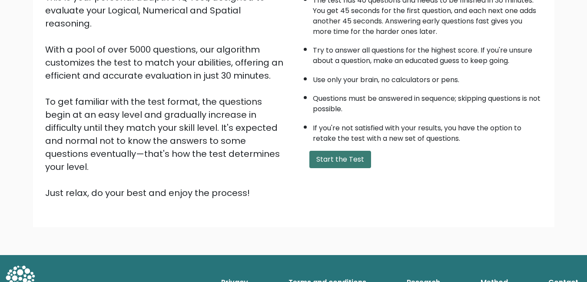
click at [330, 157] on button "Start the Test" at bounding box center [341, 159] width 62 height 17
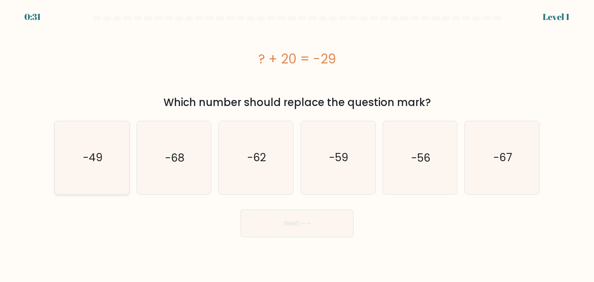
click at [105, 160] on icon "-49" at bounding box center [92, 157] width 73 height 73
click at [297, 143] on input "a. -49" at bounding box center [297, 142] width 0 height 2
radio input "true"
click at [293, 223] on button "Next" at bounding box center [296, 224] width 113 height 28
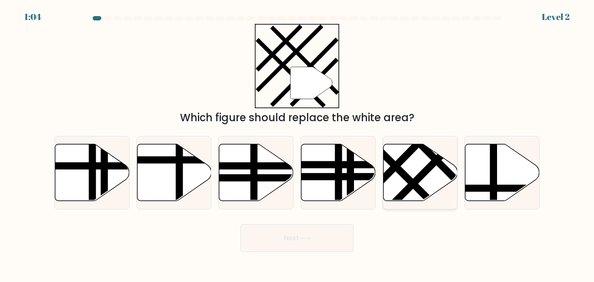
click at [430, 174] on icon at bounding box center [420, 172] width 74 height 57
click at [297, 143] on input "e." at bounding box center [297, 142] width 0 height 2
radio input "true"
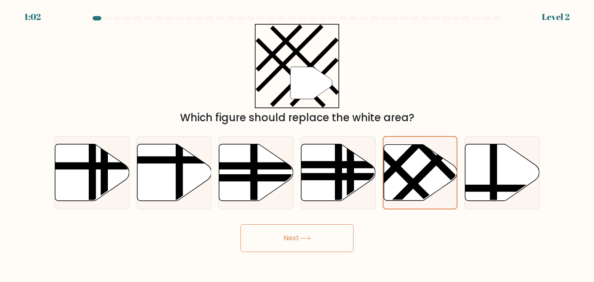
click at [326, 231] on button "Next" at bounding box center [296, 238] width 113 height 28
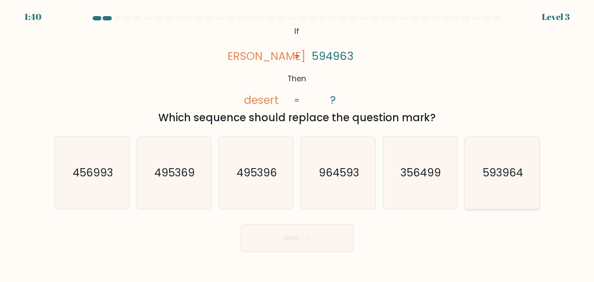
click at [493, 171] on text "593964" at bounding box center [503, 172] width 40 height 15
click at [297, 143] on input "f. 593964" at bounding box center [297, 142] width 0 height 2
radio input "true"
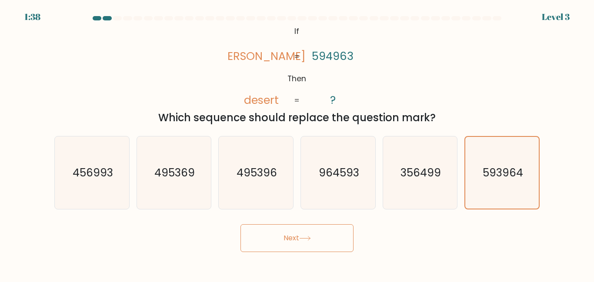
click at [284, 229] on button "Next" at bounding box center [296, 238] width 113 height 28
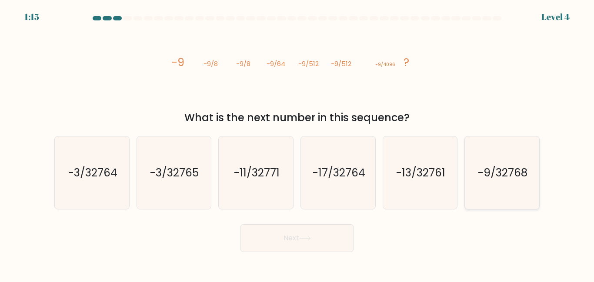
click at [475, 178] on icon "-9/32768" at bounding box center [502, 173] width 73 height 73
click at [297, 143] on input "f. -9/32768" at bounding box center [297, 142] width 0 height 2
radio input "true"
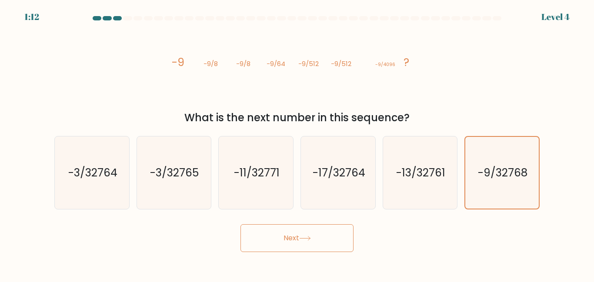
click at [329, 233] on button "Next" at bounding box center [296, 238] width 113 height 28
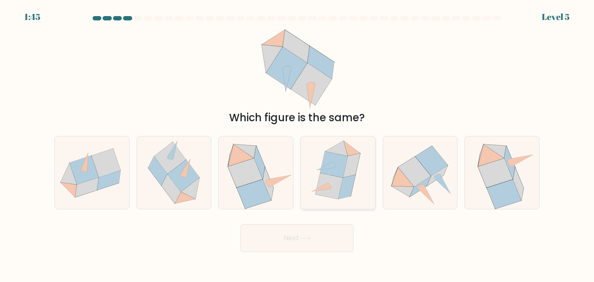
click at [350, 172] on icon at bounding box center [351, 165] width 17 height 24
click at [297, 143] on input "d." at bounding box center [297, 142] width 0 height 2
radio input "true"
click at [322, 242] on button "Next" at bounding box center [296, 238] width 113 height 28
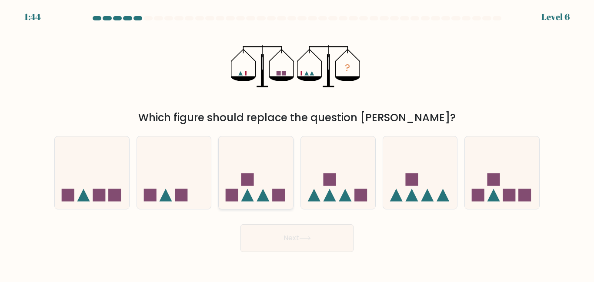
click at [273, 176] on icon at bounding box center [256, 172] width 74 height 61
click at [297, 143] on input "c." at bounding box center [297, 142] width 0 height 2
radio input "true"
click at [511, 183] on icon at bounding box center [502, 172] width 74 height 61
click at [297, 143] on input "f." at bounding box center [297, 142] width 0 height 2
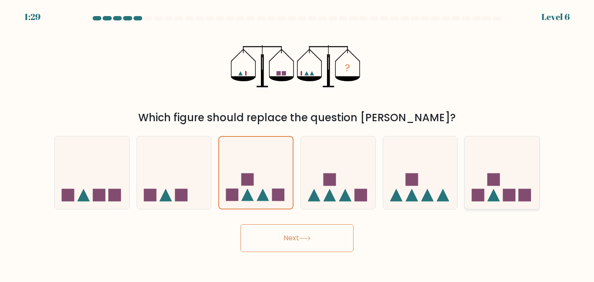
radio input "true"
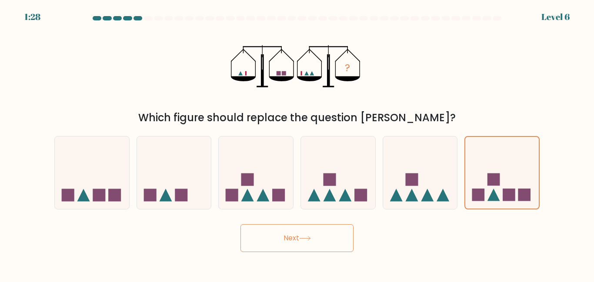
click at [341, 233] on button "Next" at bounding box center [296, 238] width 113 height 28
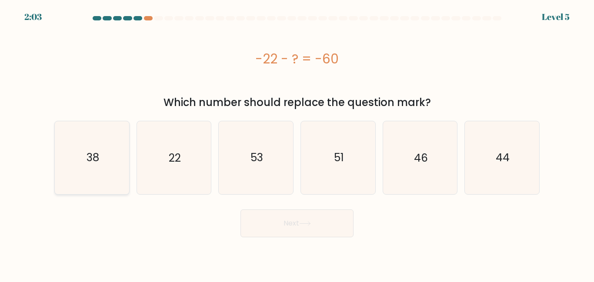
click at [125, 160] on icon "38" at bounding box center [92, 157] width 73 height 73
click at [297, 143] on input "a. 38" at bounding box center [297, 142] width 0 height 2
radio input "true"
click at [306, 233] on button "Next" at bounding box center [296, 224] width 113 height 28
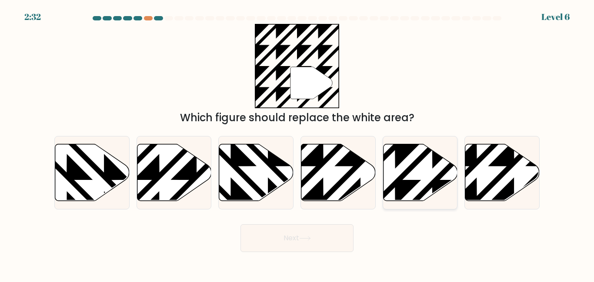
click at [405, 182] on icon at bounding box center [395, 143] width 150 height 150
click at [297, 143] on input "e." at bounding box center [297, 142] width 0 height 2
radio input "true"
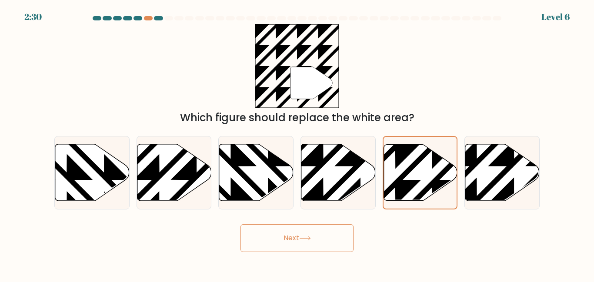
click at [333, 236] on button "Next" at bounding box center [296, 238] width 113 height 28
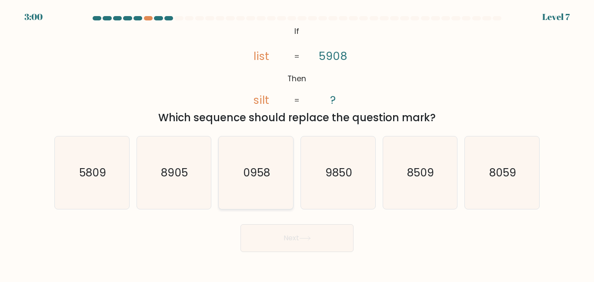
click at [271, 169] on icon "0958" at bounding box center [256, 173] width 73 height 73
click at [297, 143] on input "c. 0958" at bounding box center [297, 142] width 0 height 2
radio input "true"
click at [279, 239] on button "Next" at bounding box center [296, 238] width 113 height 28
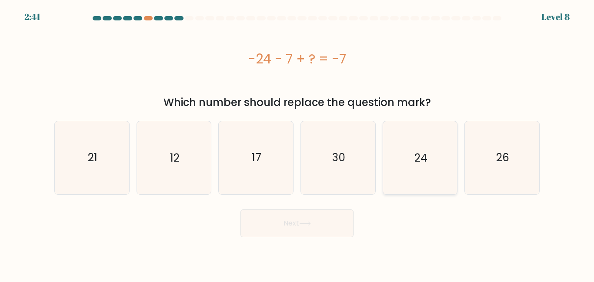
click at [413, 150] on icon "24" at bounding box center [419, 157] width 73 height 73
click at [297, 143] on input "e. 24" at bounding box center [297, 142] width 0 height 2
radio input "true"
click at [296, 224] on button "Next" at bounding box center [296, 224] width 113 height 28
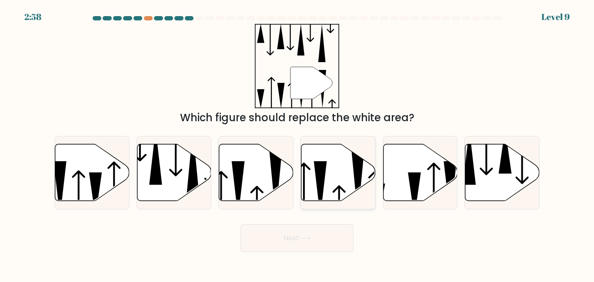
click at [325, 177] on icon at bounding box center [338, 172] width 74 height 57
click at [297, 143] on input "d." at bounding box center [297, 142] width 0 height 2
radio input "true"
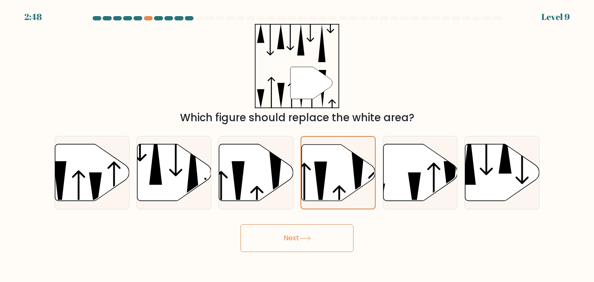
click at [292, 236] on button "Next" at bounding box center [296, 238] width 113 height 28
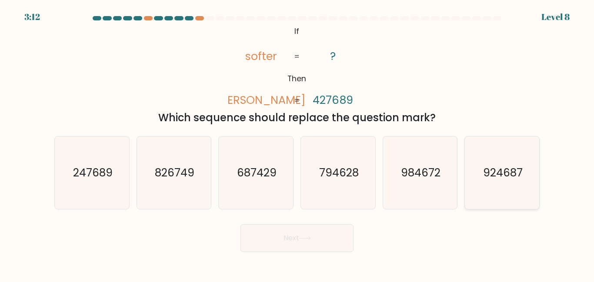
click at [515, 155] on icon "924687" at bounding box center [502, 173] width 73 height 73
click at [297, 143] on input "f. 924687" at bounding box center [297, 142] width 0 height 2
radio input "true"
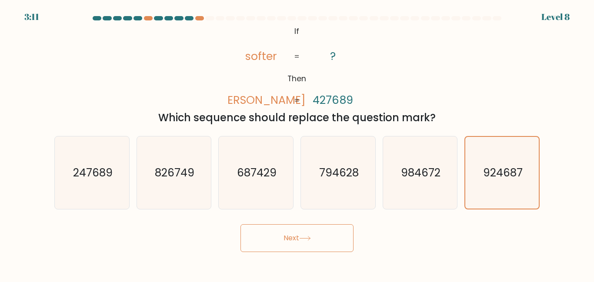
click at [317, 228] on button "Next" at bounding box center [296, 238] width 113 height 28
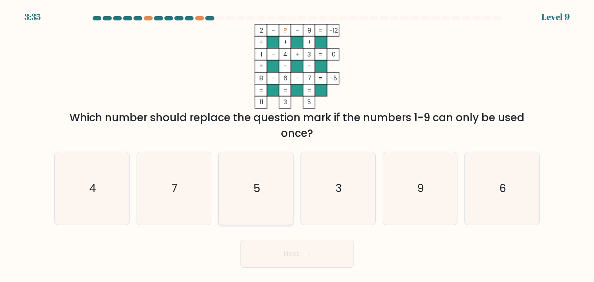
click at [266, 157] on icon "5" at bounding box center [256, 188] width 73 height 73
click at [297, 143] on input "c. 5" at bounding box center [297, 142] width 0 height 2
radio input "true"
click at [301, 255] on button "Next" at bounding box center [296, 254] width 113 height 28
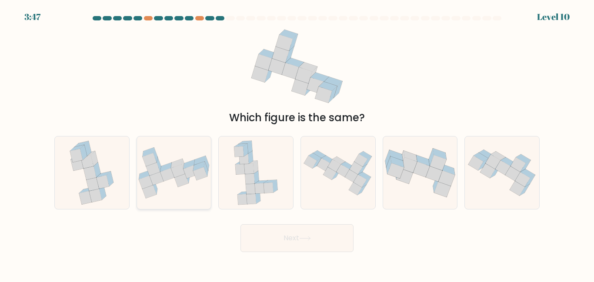
click at [165, 178] on icon at bounding box center [167, 174] width 14 height 13
click at [297, 143] on input "b." at bounding box center [297, 142] width 0 height 2
radio input "true"
click at [292, 229] on button "Next" at bounding box center [296, 238] width 113 height 28
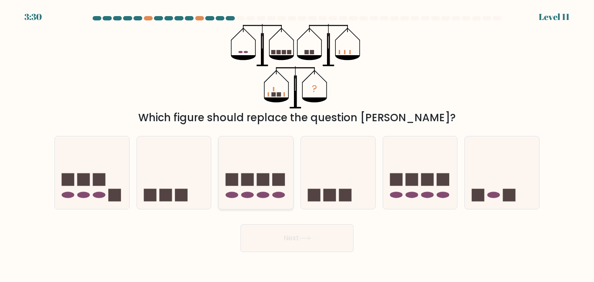
click at [276, 196] on ellipse at bounding box center [279, 195] width 13 height 7
click at [297, 143] on input "c." at bounding box center [297, 142] width 0 height 2
radio input "true"
click at [283, 242] on button "Next" at bounding box center [296, 238] width 113 height 28
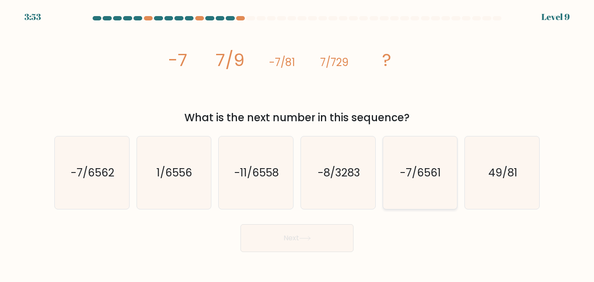
click at [405, 178] on text "-7/6561" at bounding box center [420, 172] width 41 height 15
click at [297, 143] on input "e. -7/6561" at bounding box center [297, 142] width 0 height 2
radio input "true"
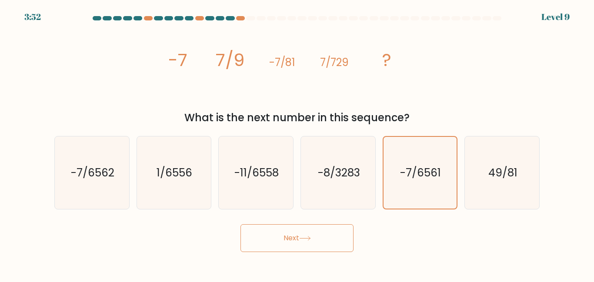
click at [332, 232] on button "Next" at bounding box center [296, 238] width 113 height 28
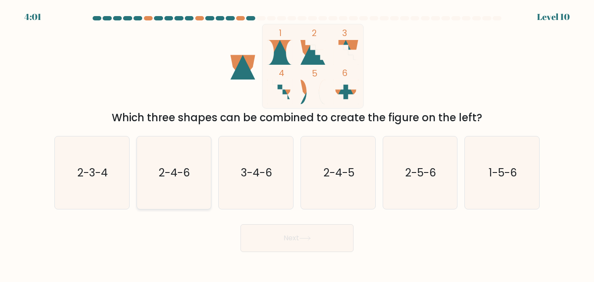
click at [190, 171] on text "2-4-6" at bounding box center [174, 172] width 31 height 15
click at [297, 143] on input "b. 2-4-6" at bounding box center [297, 142] width 0 height 2
radio input "true"
click at [286, 250] on button "Next" at bounding box center [296, 238] width 113 height 28
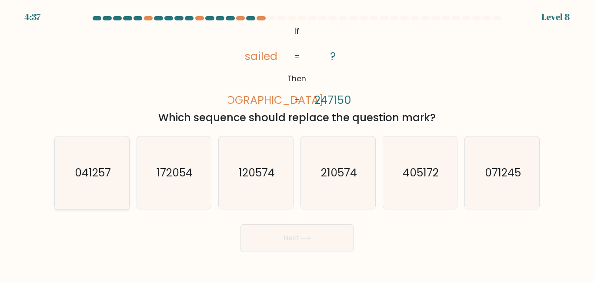
click at [129, 165] on div "041257" at bounding box center [91, 172] width 75 height 73
click at [297, 143] on input "a. 041257" at bounding box center [297, 142] width 0 height 2
radio input "true"
click at [283, 246] on button "Next" at bounding box center [296, 238] width 113 height 28
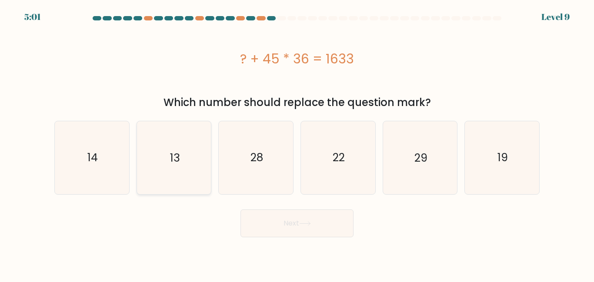
click at [185, 140] on icon "13" at bounding box center [173, 157] width 73 height 73
click at [297, 141] on input "b. 13" at bounding box center [297, 142] width 0 height 2
radio input "true"
click at [270, 220] on button "Next" at bounding box center [296, 224] width 113 height 28
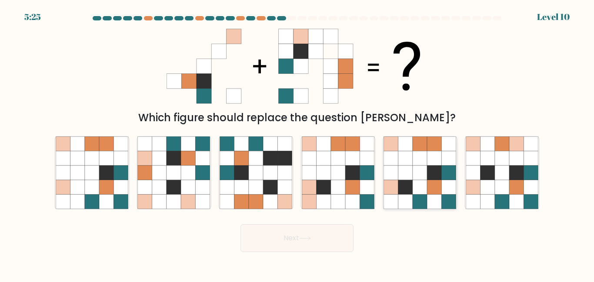
click at [430, 187] on icon at bounding box center [434, 187] width 14 height 14
click at [297, 143] on input "e." at bounding box center [297, 142] width 0 height 2
radio input "true"
click at [430, 187] on icon at bounding box center [434, 187] width 14 height 14
click at [297, 143] on input "e." at bounding box center [297, 142] width 0 height 2
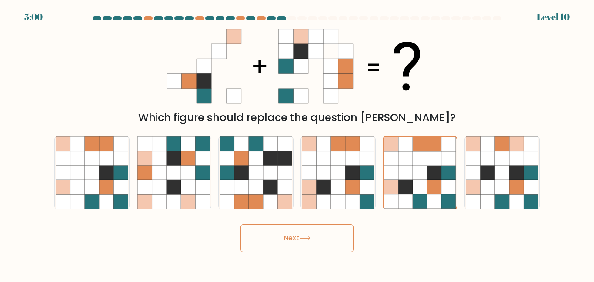
click at [298, 233] on button "Next" at bounding box center [296, 238] width 113 height 28
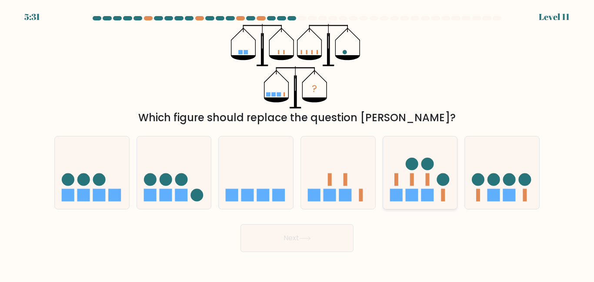
click at [400, 184] on icon at bounding box center [420, 172] width 74 height 61
click at [297, 143] on input "e." at bounding box center [297, 142] width 0 height 2
radio input "true"
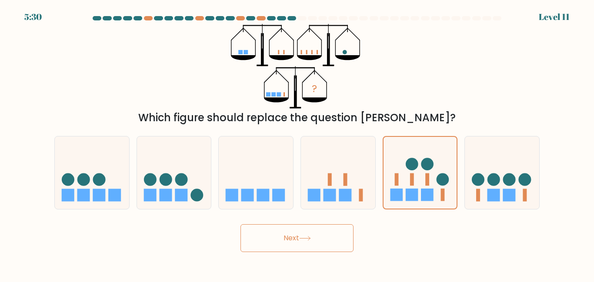
click at [319, 233] on button "Next" at bounding box center [296, 238] width 113 height 28
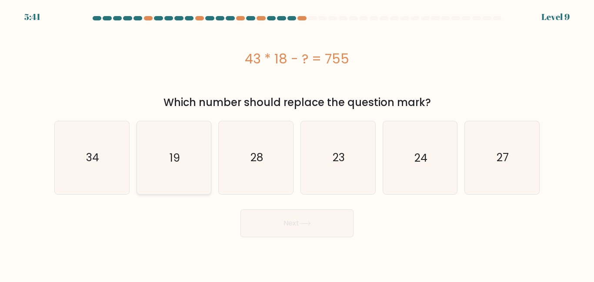
click at [197, 166] on icon "19" at bounding box center [173, 157] width 73 height 73
click at [297, 143] on input "b. 19" at bounding box center [297, 142] width 0 height 2
radio input "true"
click at [303, 222] on icon at bounding box center [305, 223] width 12 height 5
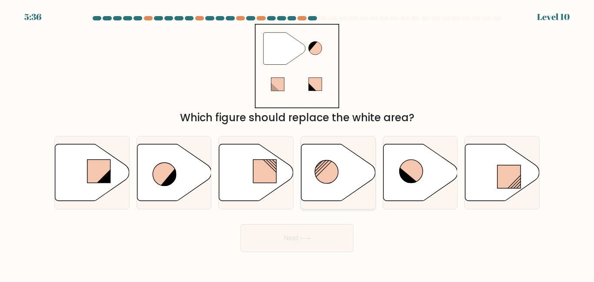
click at [357, 173] on icon at bounding box center [338, 172] width 74 height 57
click at [297, 143] on input "d." at bounding box center [297, 142] width 0 height 2
radio input "true"
click at [307, 234] on button "Next" at bounding box center [296, 238] width 113 height 28
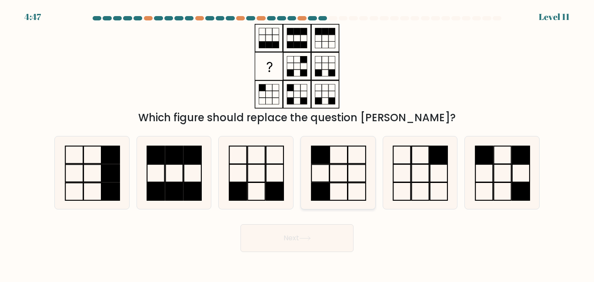
click at [338, 186] on icon at bounding box center [338, 173] width 73 height 73
click at [297, 143] on input "d." at bounding box center [297, 142] width 0 height 2
radio input "true"
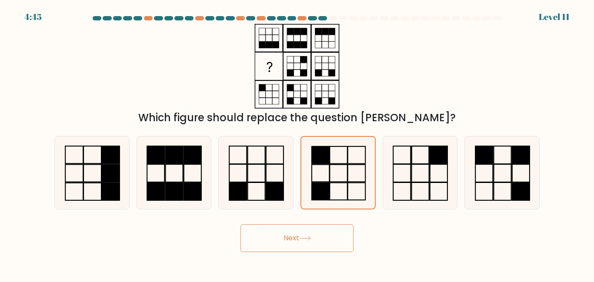
click at [320, 228] on button "Next" at bounding box center [296, 238] width 113 height 28
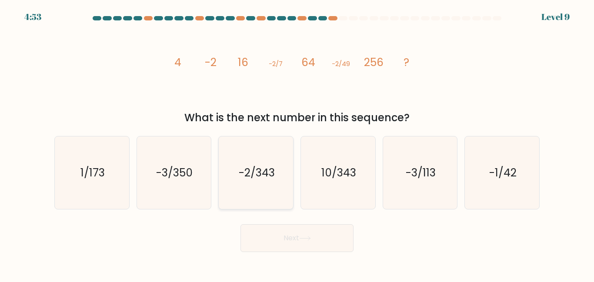
click at [278, 183] on icon "-2/343" at bounding box center [256, 173] width 73 height 73
click at [297, 143] on input "c. -2/343" at bounding box center [297, 142] width 0 height 2
radio input "true"
click at [318, 243] on button "Next" at bounding box center [296, 238] width 113 height 28
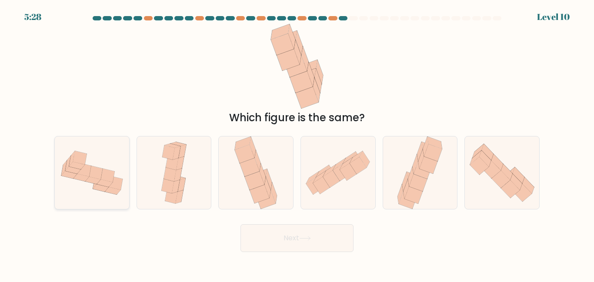
click at [118, 182] on icon at bounding box center [116, 183] width 14 height 13
click at [297, 143] on input "a." at bounding box center [297, 142] width 0 height 2
radio input "true"
click at [270, 231] on button "Next" at bounding box center [296, 238] width 113 height 28
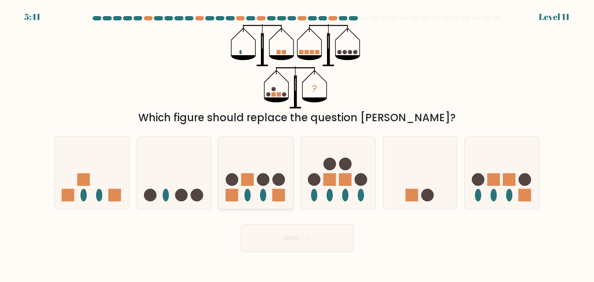
click at [265, 198] on ellipse at bounding box center [263, 195] width 7 height 13
click at [297, 143] on input "c." at bounding box center [297, 142] width 0 height 2
radio input "true"
click at [286, 242] on button "Next" at bounding box center [296, 238] width 113 height 28
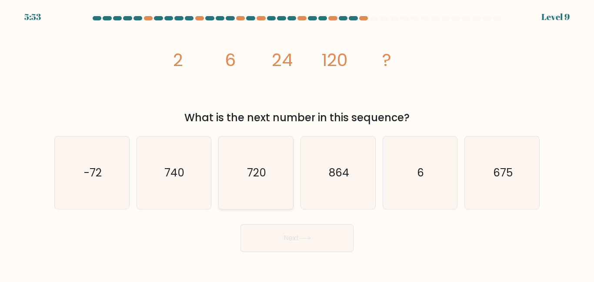
click at [267, 157] on icon "720" at bounding box center [256, 173] width 73 height 73
click at [297, 143] on input "c. 720" at bounding box center [297, 142] width 0 height 2
radio input "true"
click at [290, 245] on button "Next" at bounding box center [296, 238] width 113 height 28
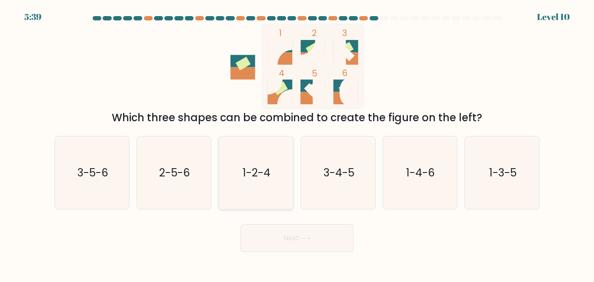
click at [269, 164] on icon "1-2-4" at bounding box center [256, 173] width 73 height 73
click at [297, 143] on input "c. 1-2-4" at bounding box center [297, 142] width 0 height 2
radio input "true"
click at [293, 228] on button "Next" at bounding box center [296, 238] width 113 height 28
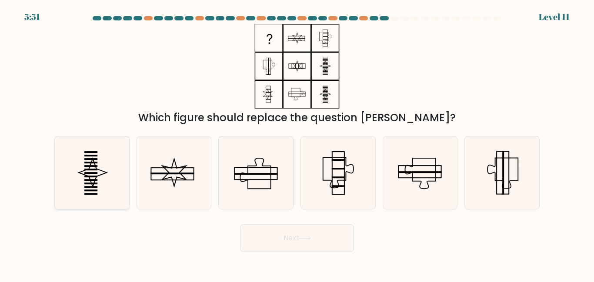
click at [95, 170] on rect at bounding box center [90, 170] width 13 height 2
click at [297, 143] on input "a." at bounding box center [297, 142] width 0 height 2
radio input "true"
click at [274, 226] on button "Next" at bounding box center [296, 238] width 113 height 28
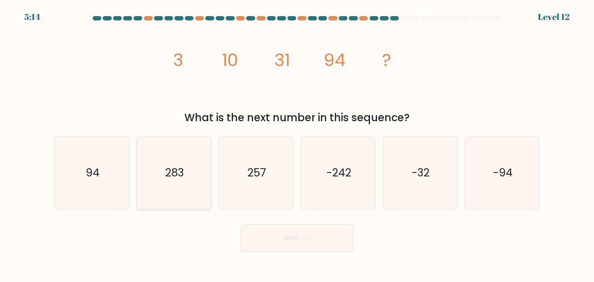
click at [197, 180] on icon "283" at bounding box center [173, 173] width 73 height 73
click at [297, 143] on input "b. 283" at bounding box center [297, 142] width 0 height 2
radio input "true"
click at [303, 251] on button "Next" at bounding box center [296, 238] width 113 height 28
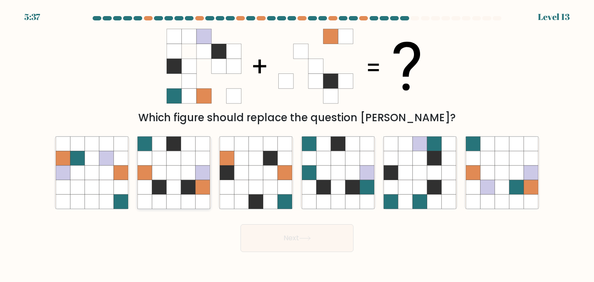
click at [191, 178] on icon at bounding box center [188, 173] width 14 height 14
click at [297, 143] on input "b." at bounding box center [297, 142] width 0 height 2
radio input "true"
click at [322, 235] on button "Next" at bounding box center [296, 238] width 113 height 28
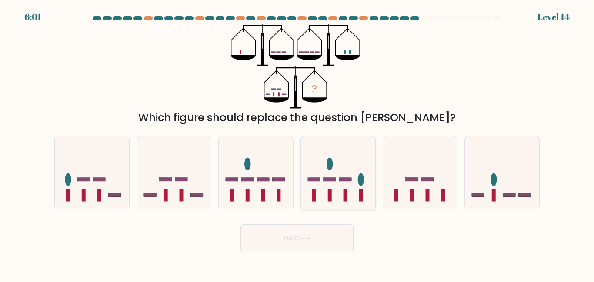
click at [320, 180] on rect at bounding box center [314, 179] width 13 height 3
click at [297, 143] on input "d." at bounding box center [297, 142] width 0 height 2
radio input "true"
click at [304, 240] on icon at bounding box center [305, 238] width 12 height 5
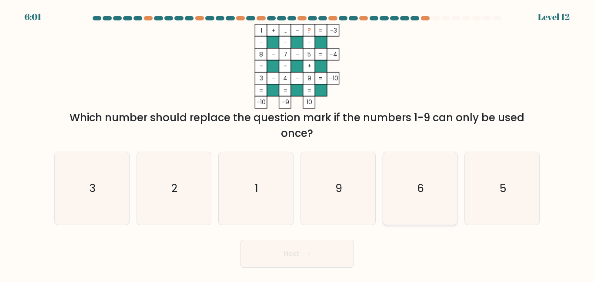
click at [424, 191] on icon "6" at bounding box center [419, 188] width 73 height 73
click at [297, 143] on input "e. 6" at bounding box center [297, 142] width 0 height 2
radio input "true"
click at [322, 250] on button "Next" at bounding box center [296, 254] width 113 height 28
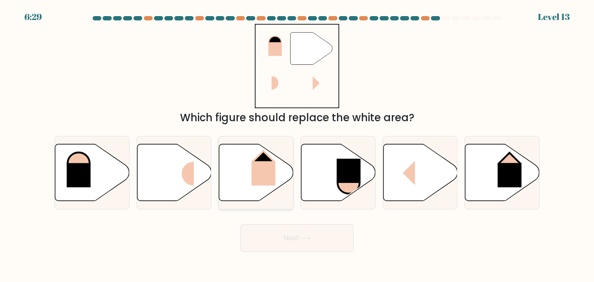
click at [269, 172] on rect at bounding box center [264, 173] width 24 height 24
click at [297, 143] on input "c." at bounding box center [297, 142] width 0 height 2
radio input "true"
click at [290, 237] on button "Next" at bounding box center [296, 238] width 113 height 28
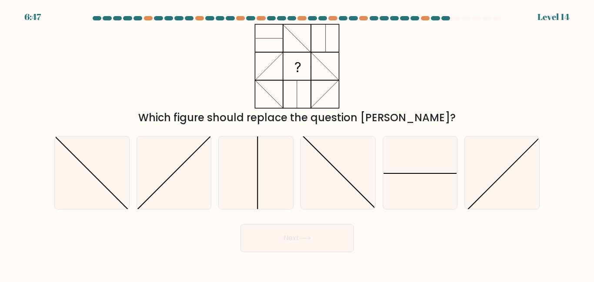
click at [376, 165] on div "d." at bounding box center [338, 172] width 82 height 73
click at [397, 184] on icon at bounding box center [419, 173] width 73 height 73
click at [297, 143] on input "e." at bounding box center [297, 142] width 0 height 2
radio input "true"
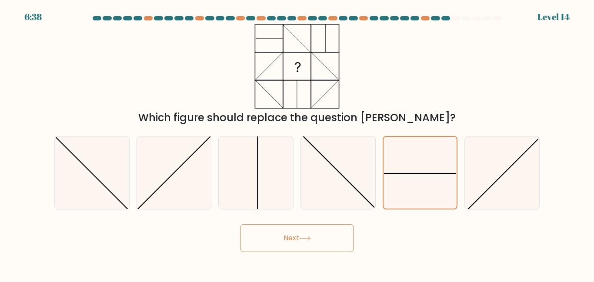
click at [288, 233] on button "Next" at bounding box center [296, 238] width 113 height 28
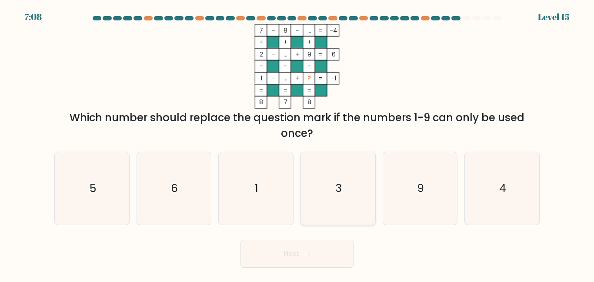
click at [349, 174] on icon "3" at bounding box center [338, 188] width 73 height 73
click at [297, 143] on input "d. 3" at bounding box center [297, 142] width 0 height 2
radio input "true"
click at [293, 259] on button "Next" at bounding box center [296, 254] width 113 height 28
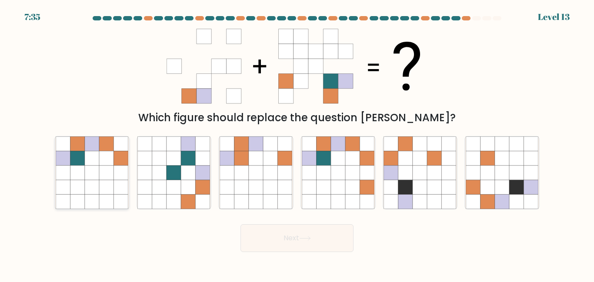
click at [111, 157] on icon at bounding box center [106, 158] width 14 height 14
click at [297, 143] on input "a." at bounding box center [297, 142] width 0 height 2
radio input "true"
click at [281, 232] on button "Next" at bounding box center [296, 238] width 113 height 28
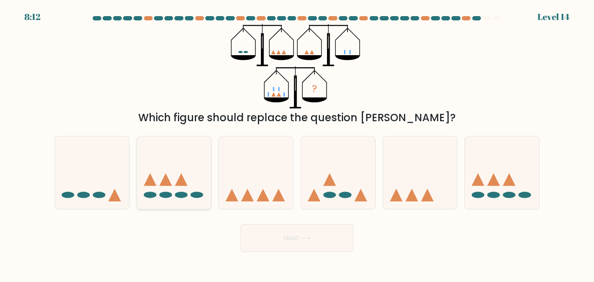
click at [189, 182] on icon at bounding box center [174, 172] width 74 height 61
click at [297, 143] on input "b." at bounding box center [297, 142] width 0 height 2
radio input "true"
click at [301, 243] on button "Next" at bounding box center [296, 238] width 113 height 28
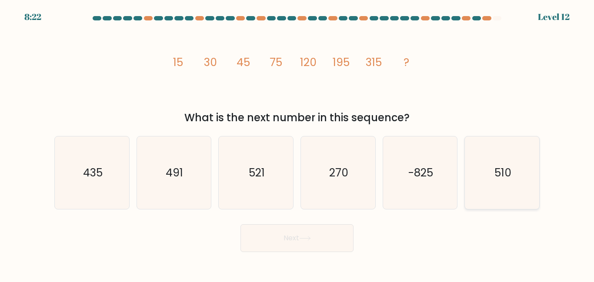
click at [483, 183] on icon "510" at bounding box center [502, 173] width 73 height 73
click at [297, 143] on input "f. 510" at bounding box center [297, 142] width 0 height 2
radio input "true"
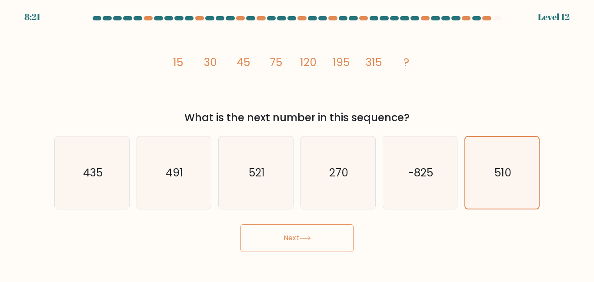
click at [332, 240] on button "Next" at bounding box center [296, 238] width 113 height 28
